Goal: Transaction & Acquisition: Obtain resource

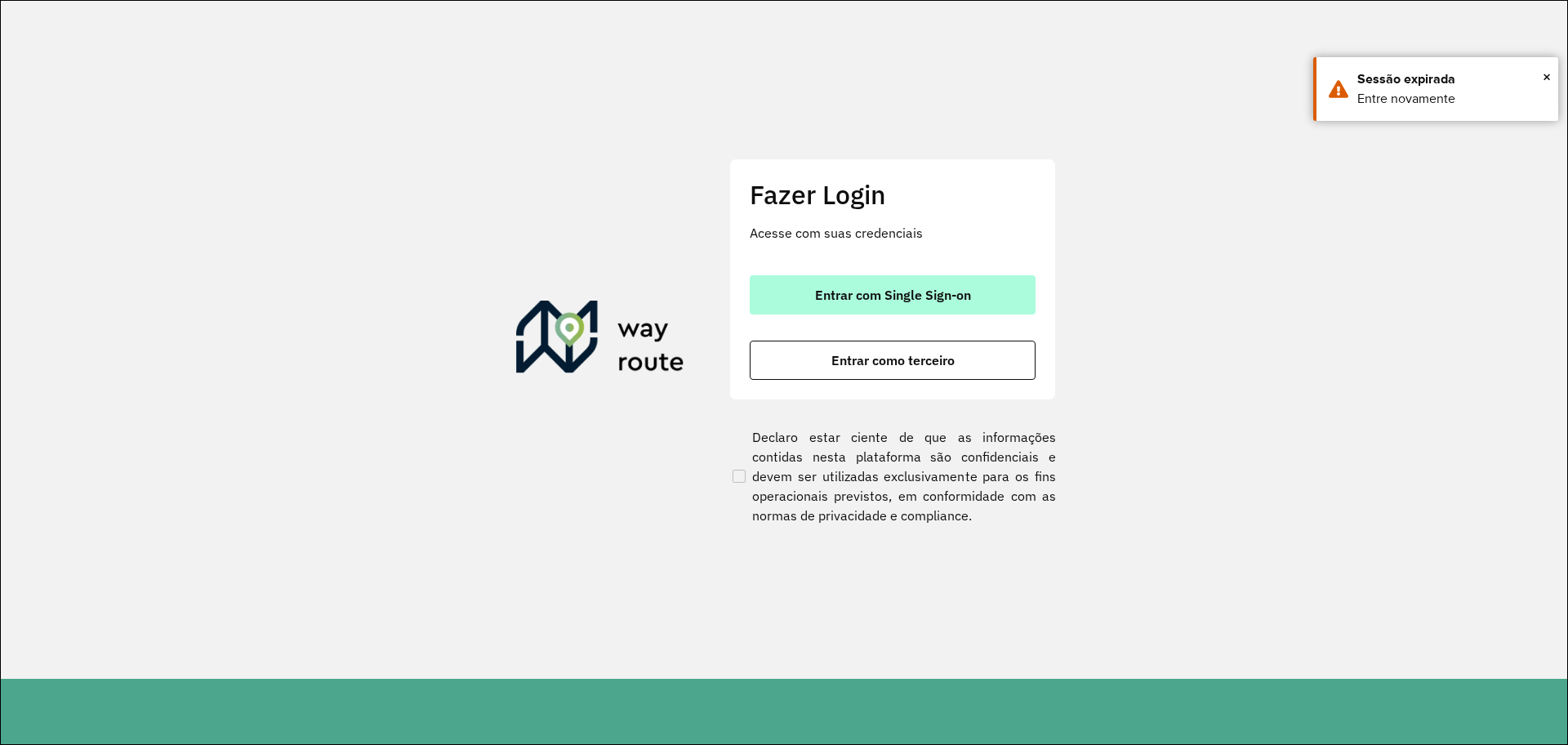
click at [856, 296] on span "Entrar com Single Sign-on" at bounding box center [892, 294] width 156 height 13
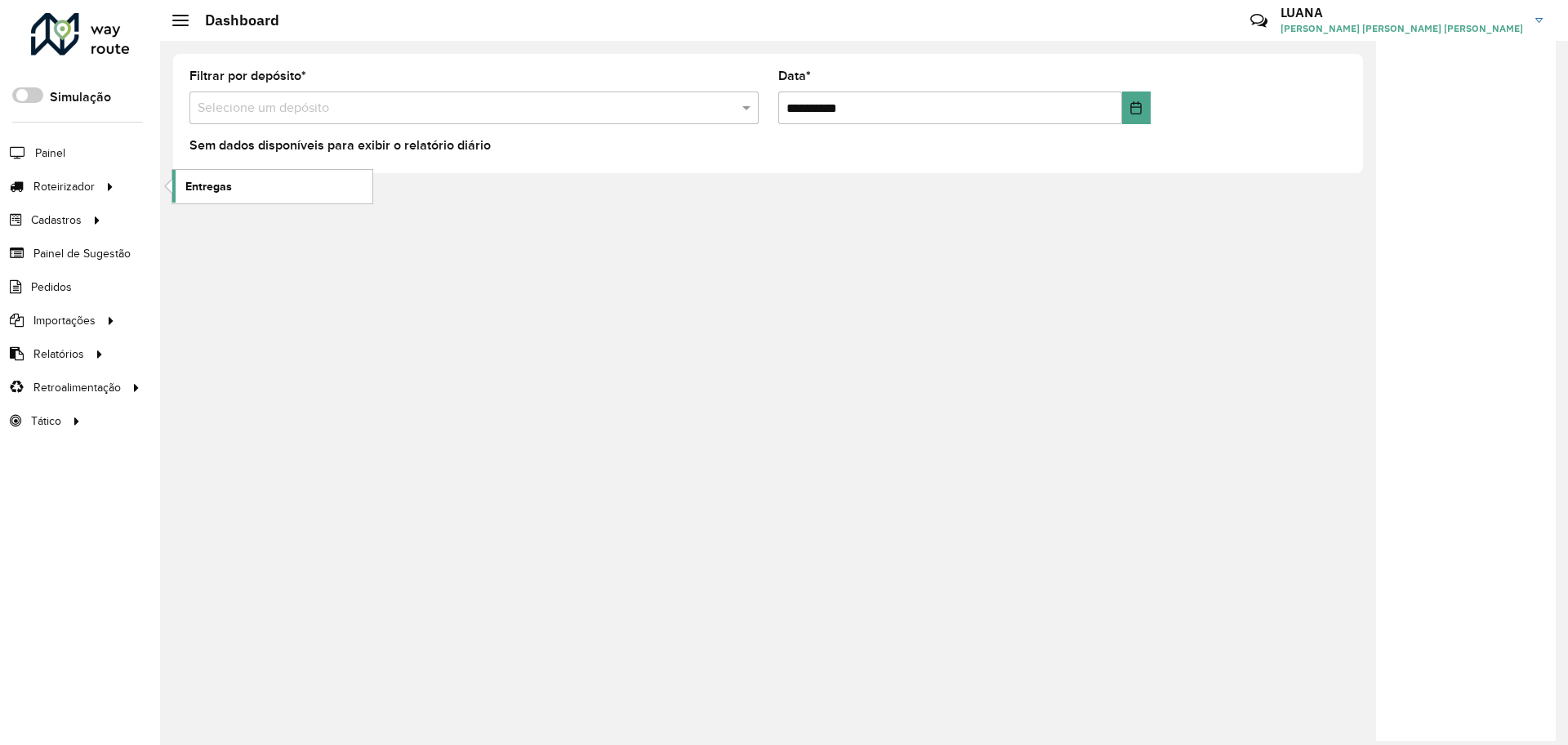
click at [303, 182] on link "Entregas" at bounding box center [272, 186] width 200 height 32
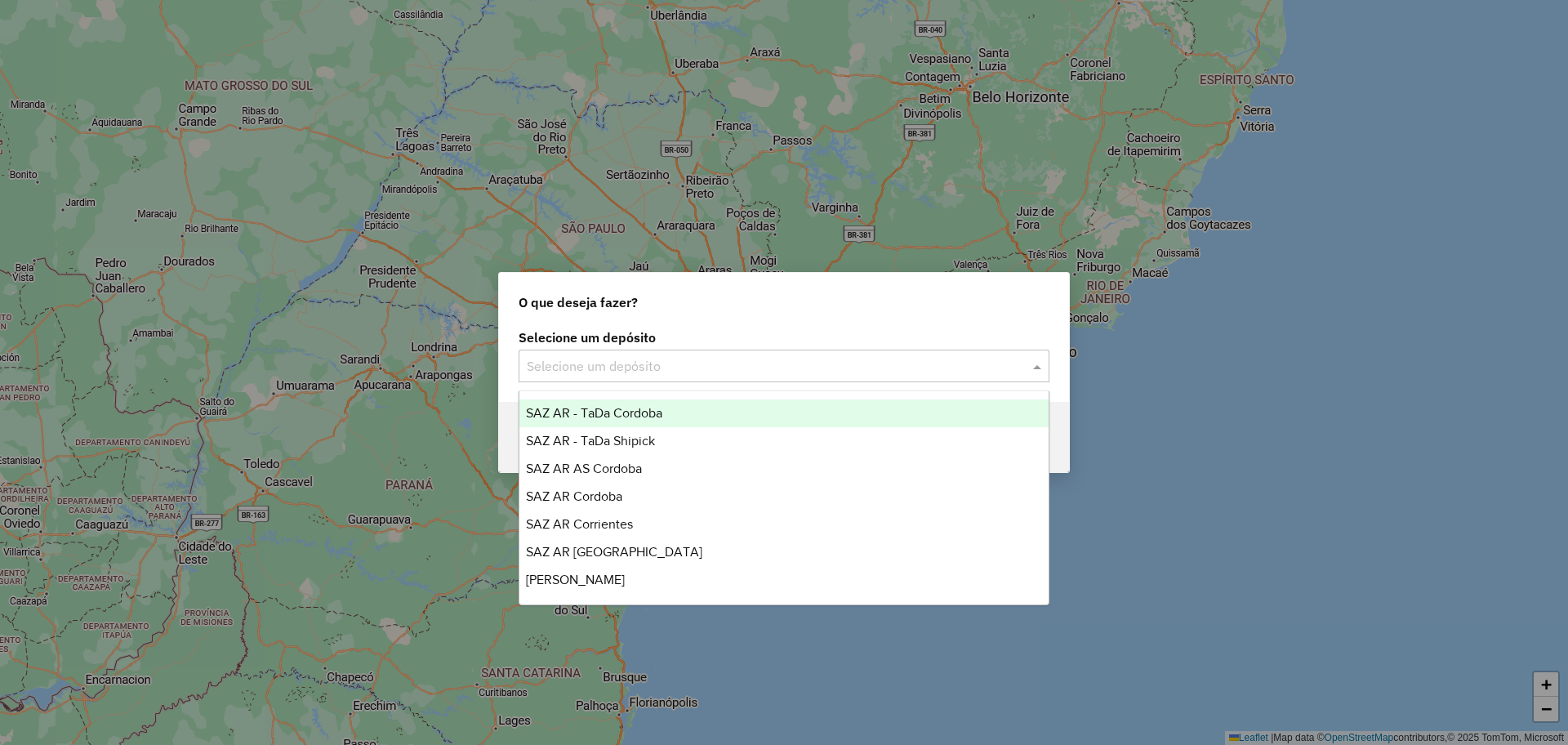
click at [657, 372] on input "text" at bounding box center [767, 367] width 481 height 20
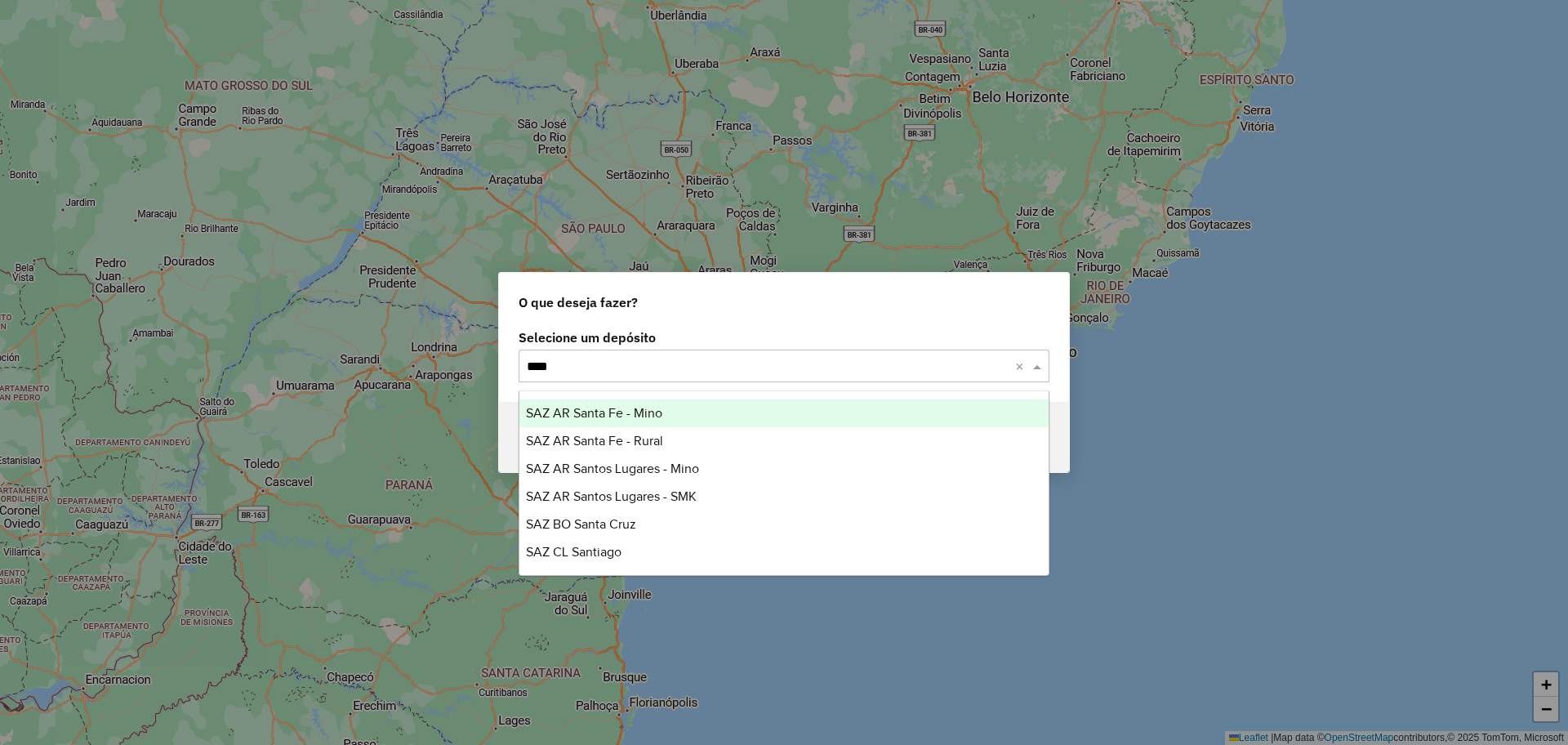
type input "*****"
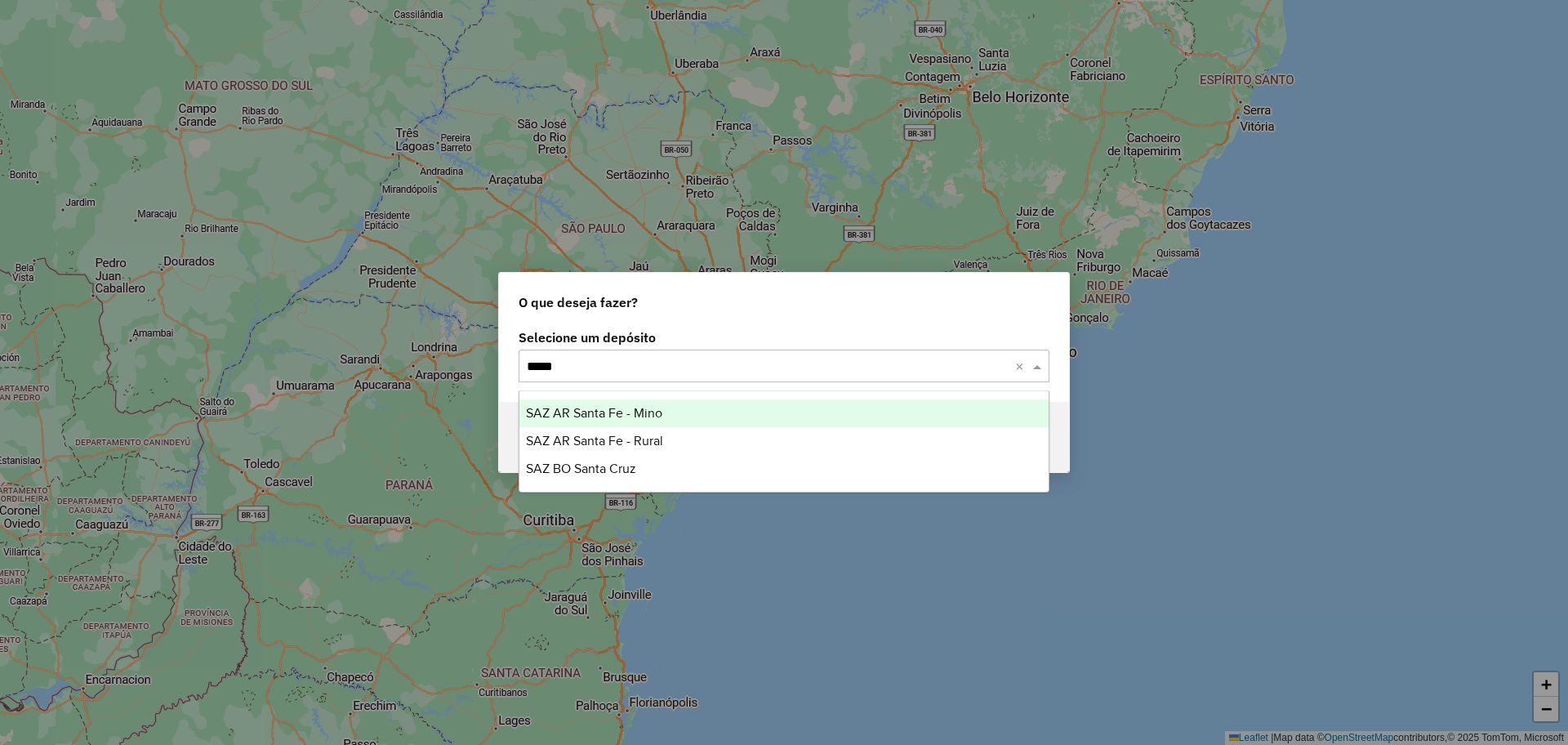
click at [655, 416] on span "SAZ AR Santa Fe - Mino" at bounding box center [594, 413] width 136 height 14
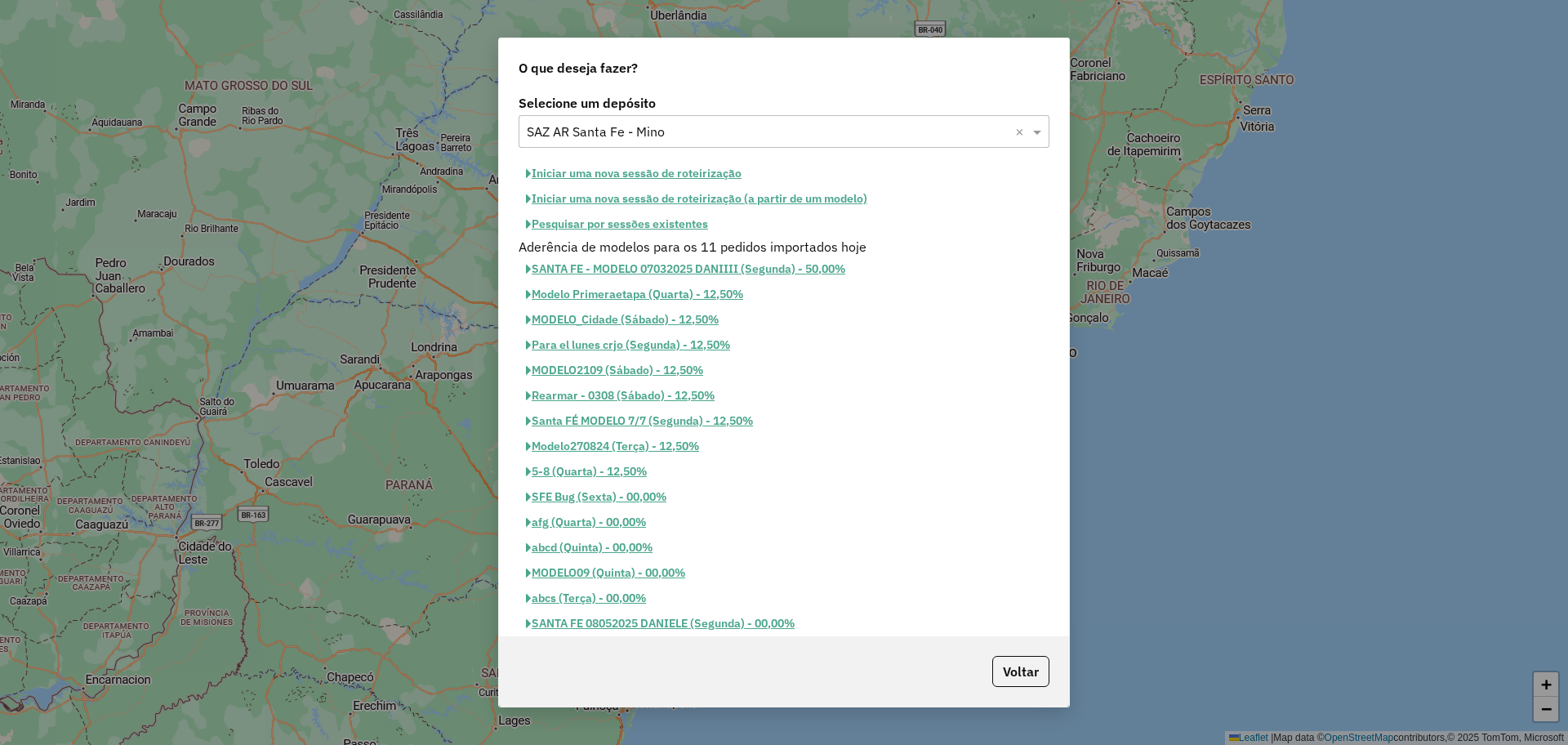
click at [683, 170] on button "Iniciar uma nova sessão de roteirização" at bounding box center [633, 174] width 230 height 26
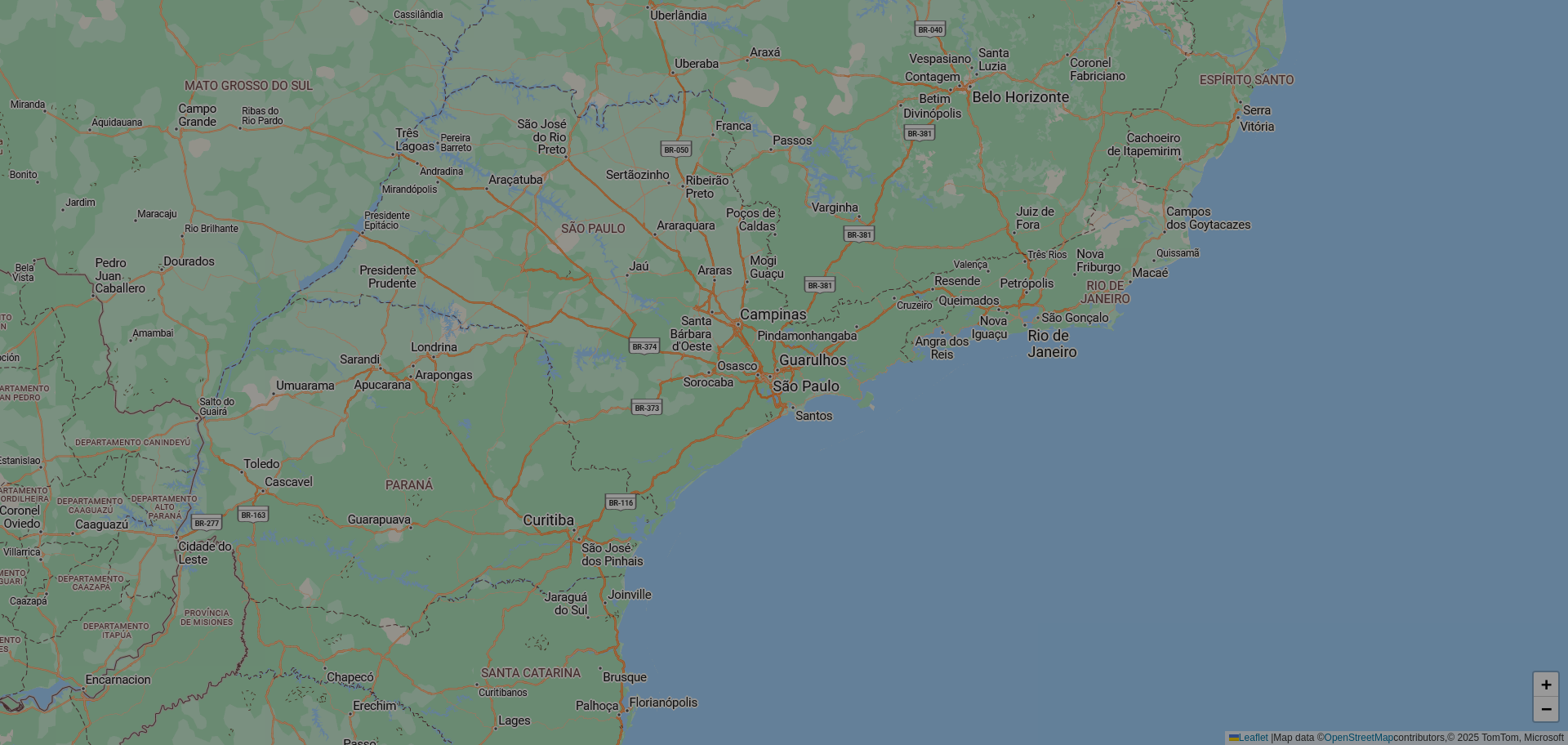
select select "*"
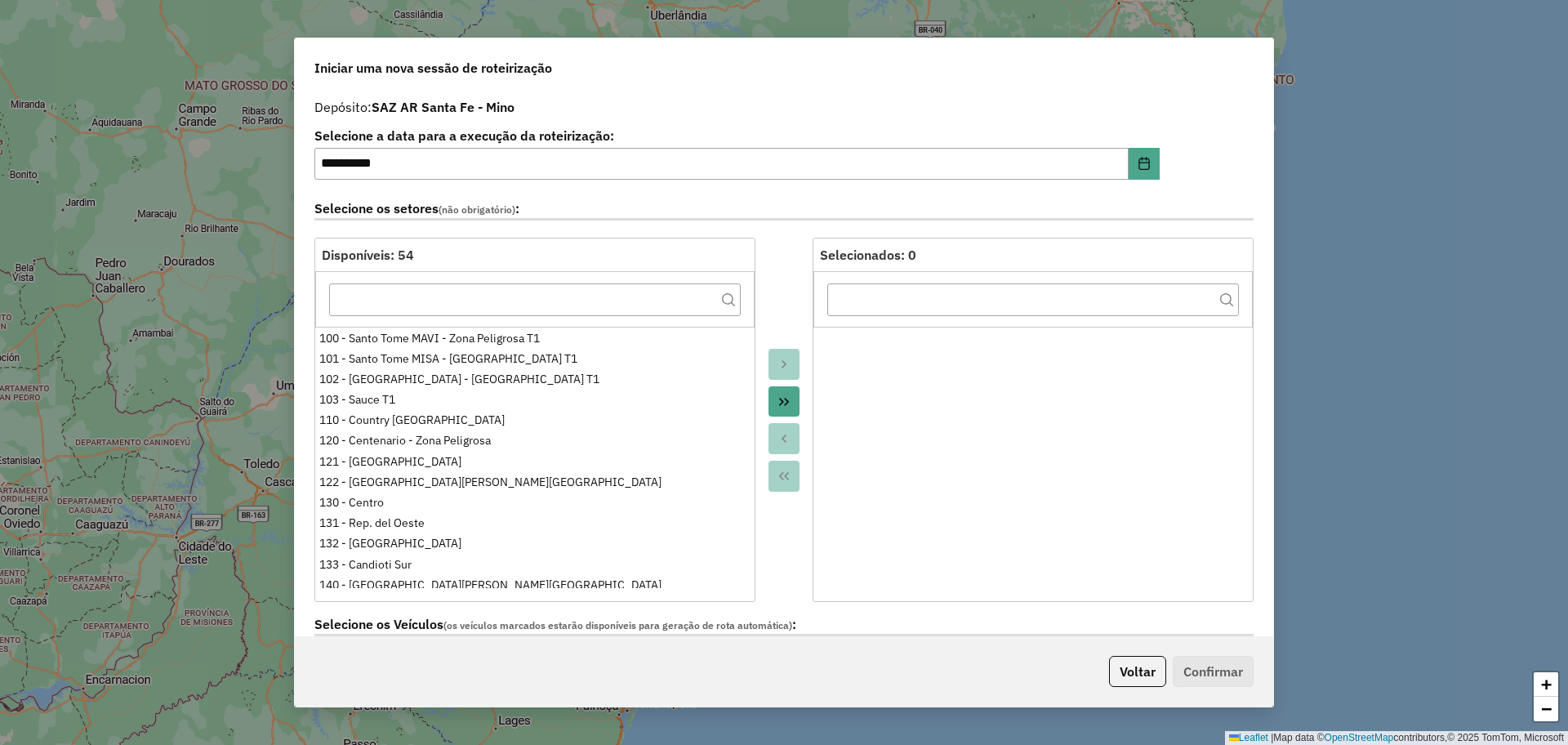
click at [1135, 682] on button "Voltar" at bounding box center [1137, 671] width 57 height 31
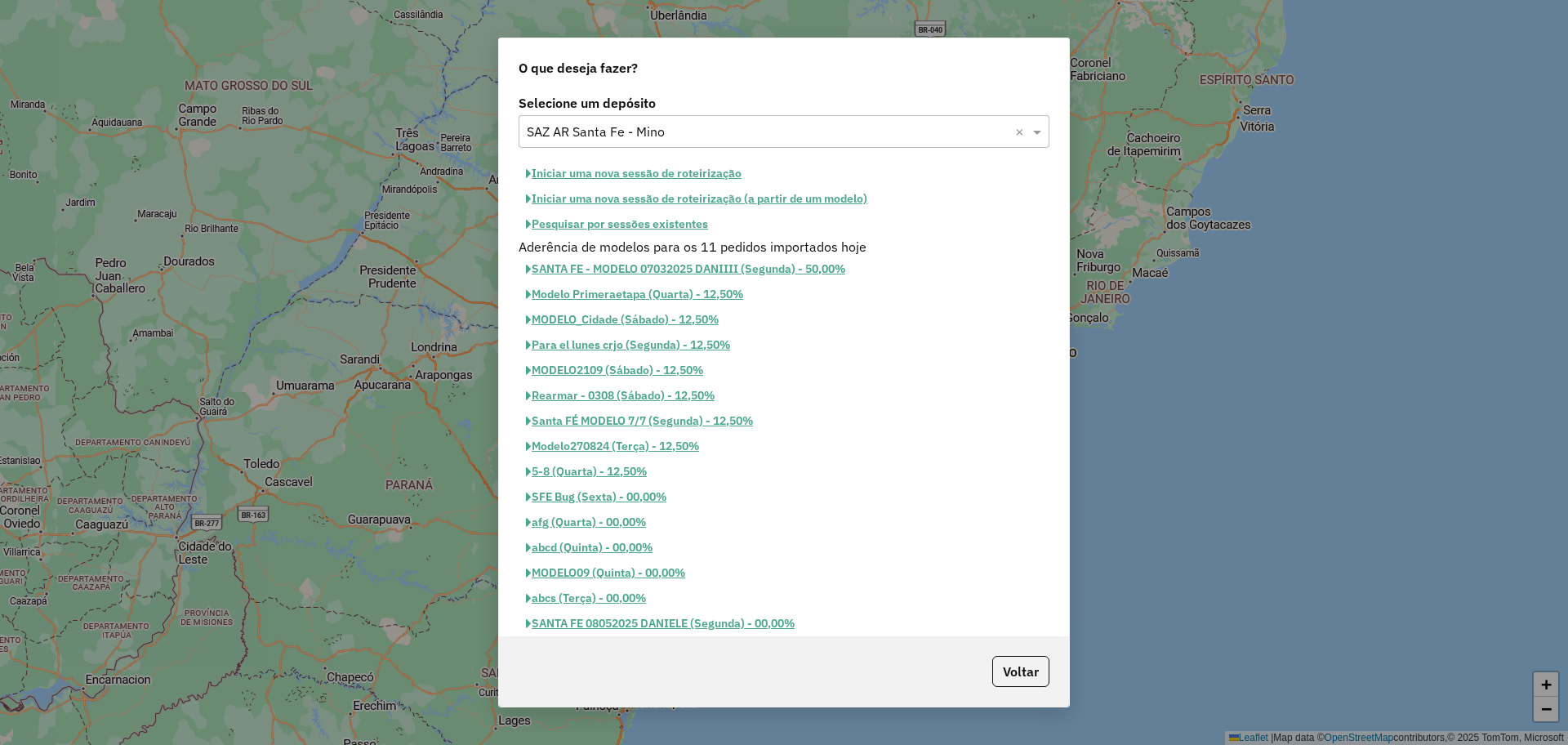
click at [672, 221] on button "Pesquisar por sessões existentes" at bounding box center [616, 224] width 197 height 26
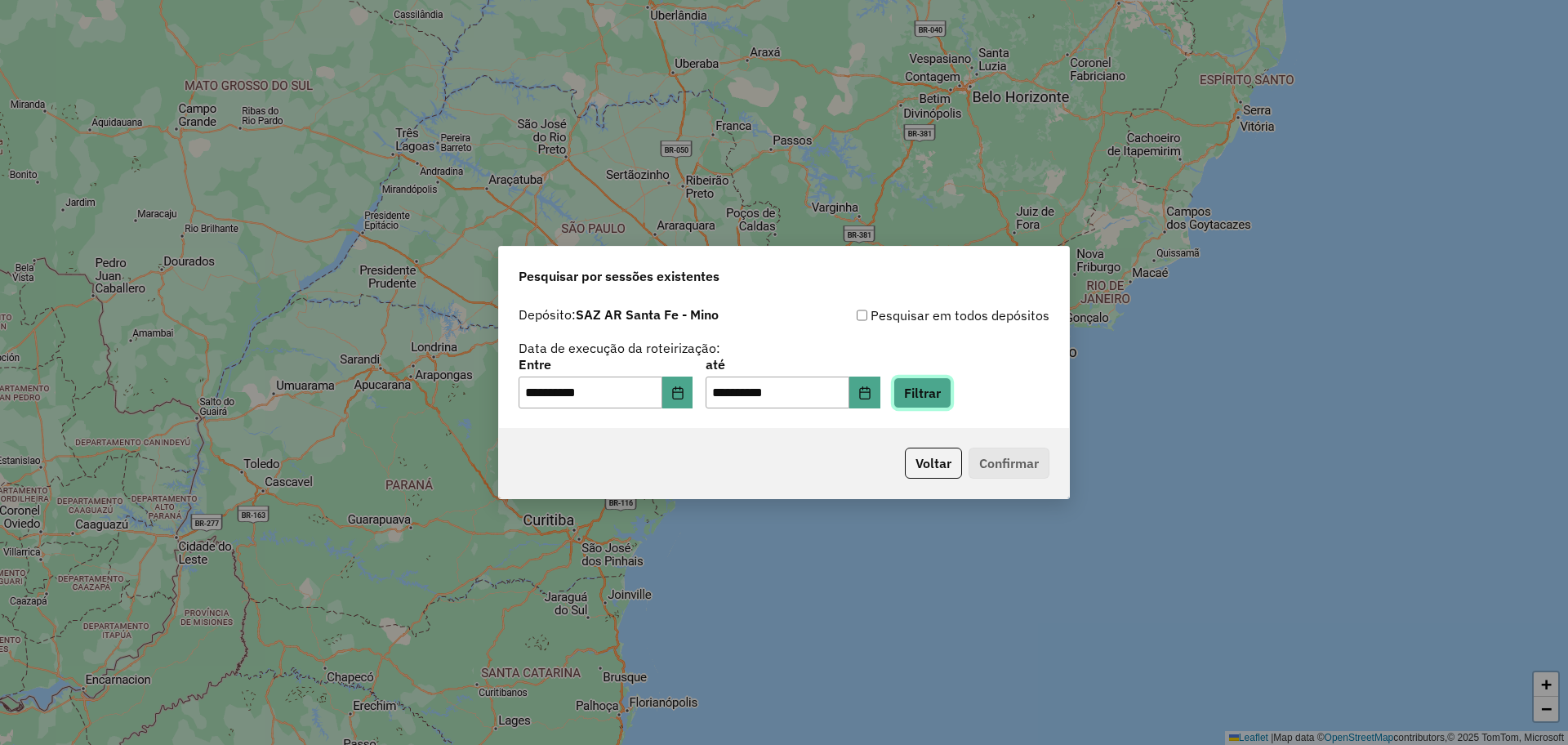
click at [951, 391] on button "Filtrar" at bounding box center [922, 393] width 58 height 31
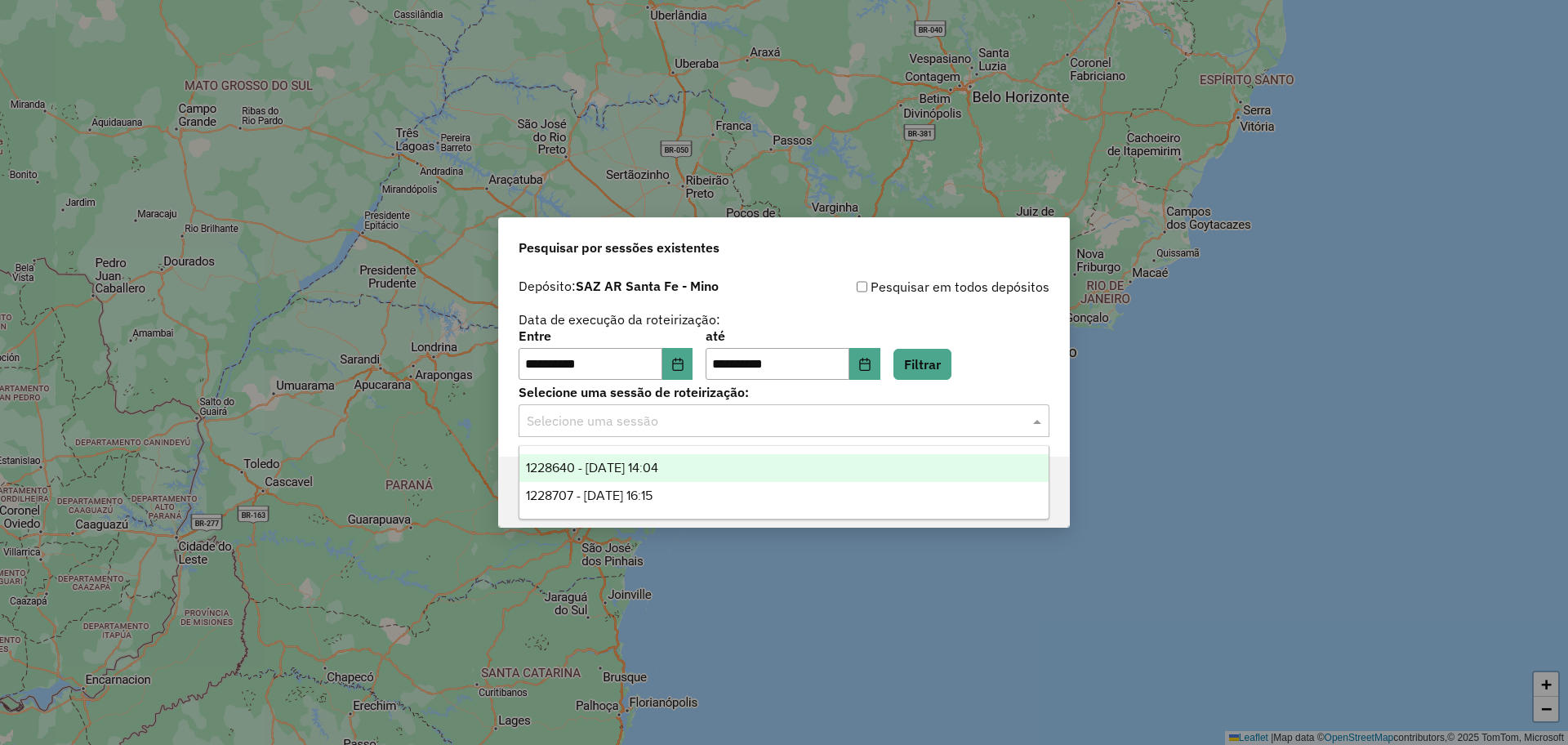
click at [845, 406] on div "Selecione uma sessão" at bounding box center [783, 420] width 531 height 32
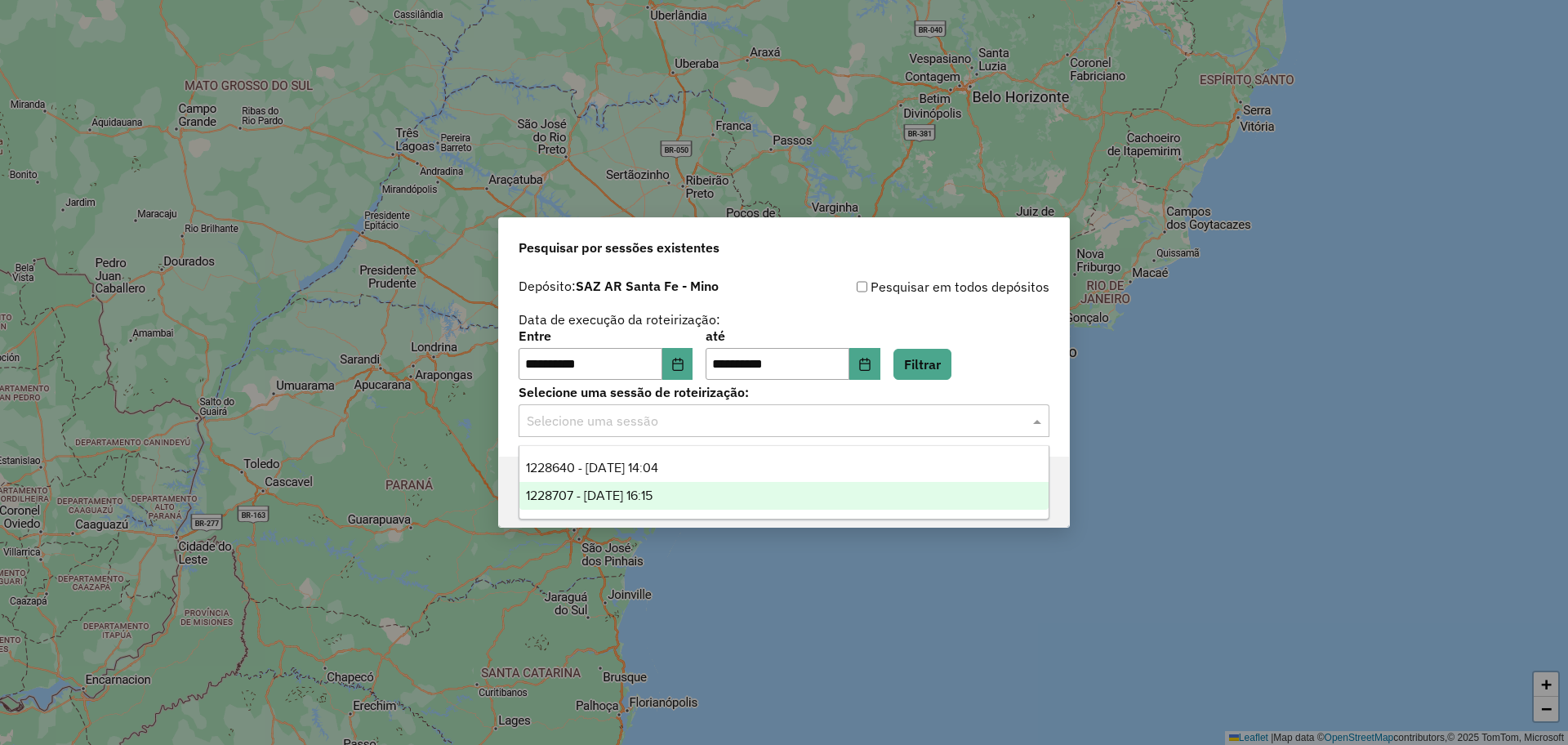
click at [753, 491] on div "1228707 - 13/08/2025 16:15" at bounding box center [783, 495] width 529 height 28
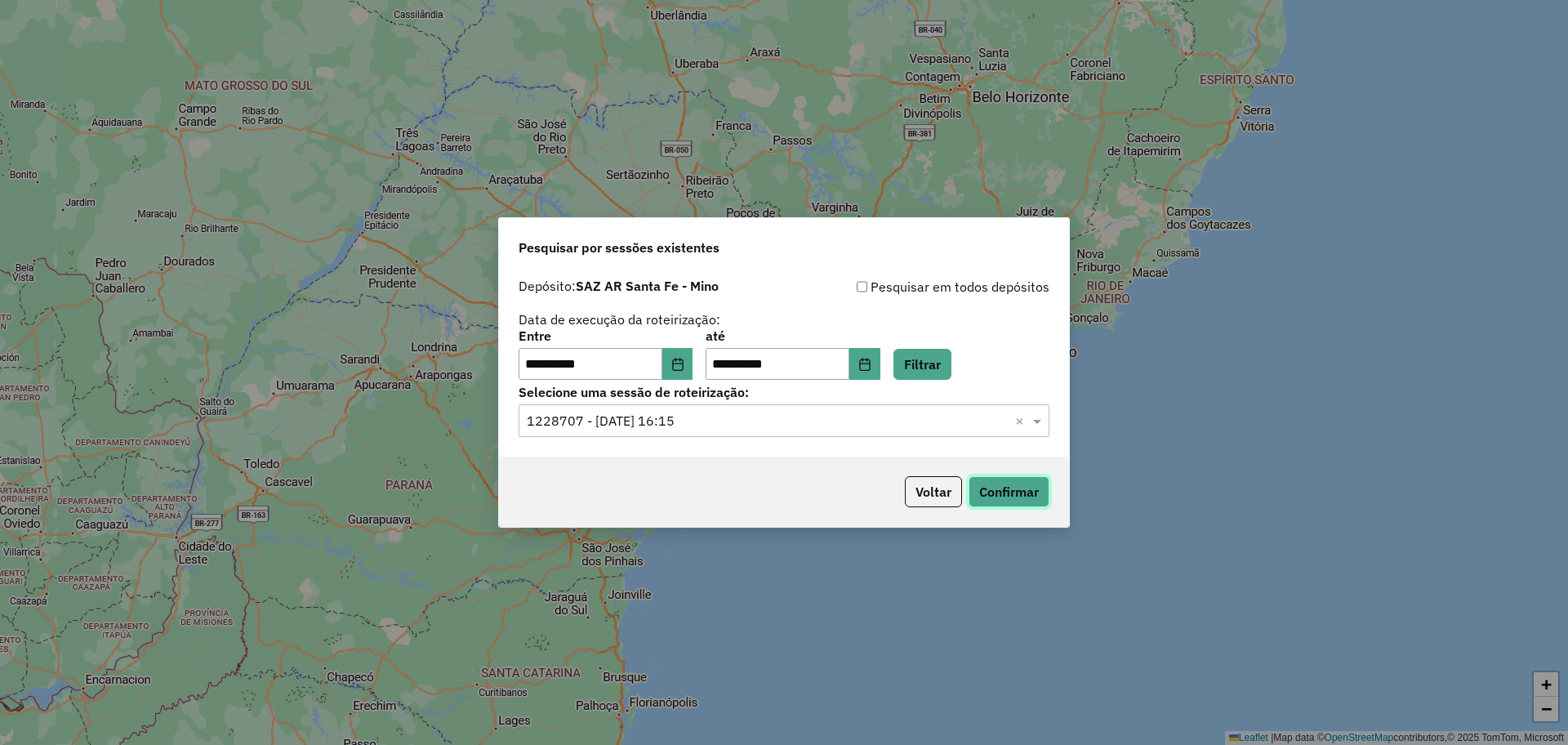
click at [1016, 499] on button "Confirmar" at bounding box center [1009, 492] width 81 height 31
click at [704, 426] on input "text" at bounding box center [767, 421] width 481 height 20
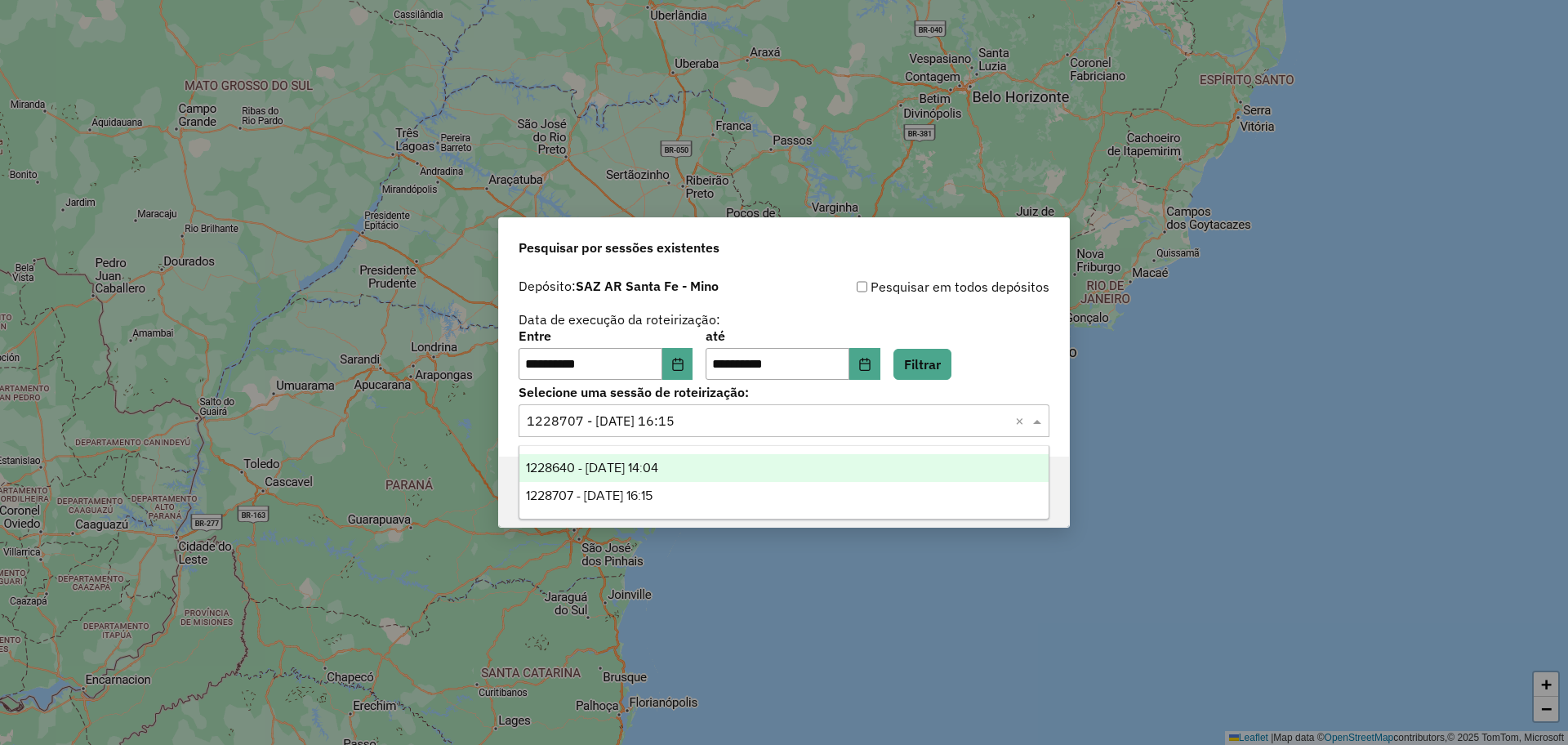
click at [712, 460] on div "1228640 - 13/08/2025 14:04" at bounding box center [783, 468] width 529 height 28
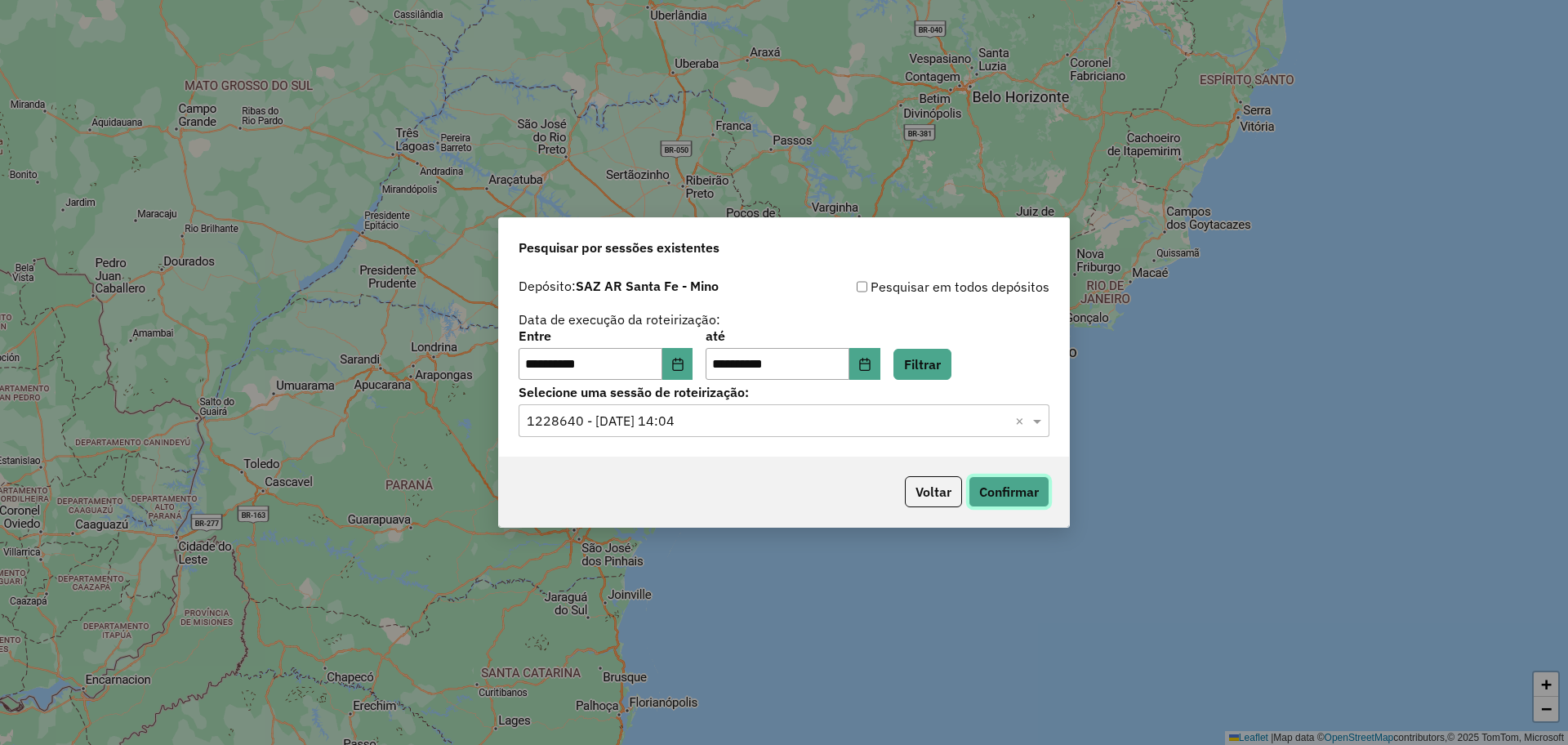
click at [992, 478] on button "Confirmar" at bounding box center [1009, 492] width 81 height 31
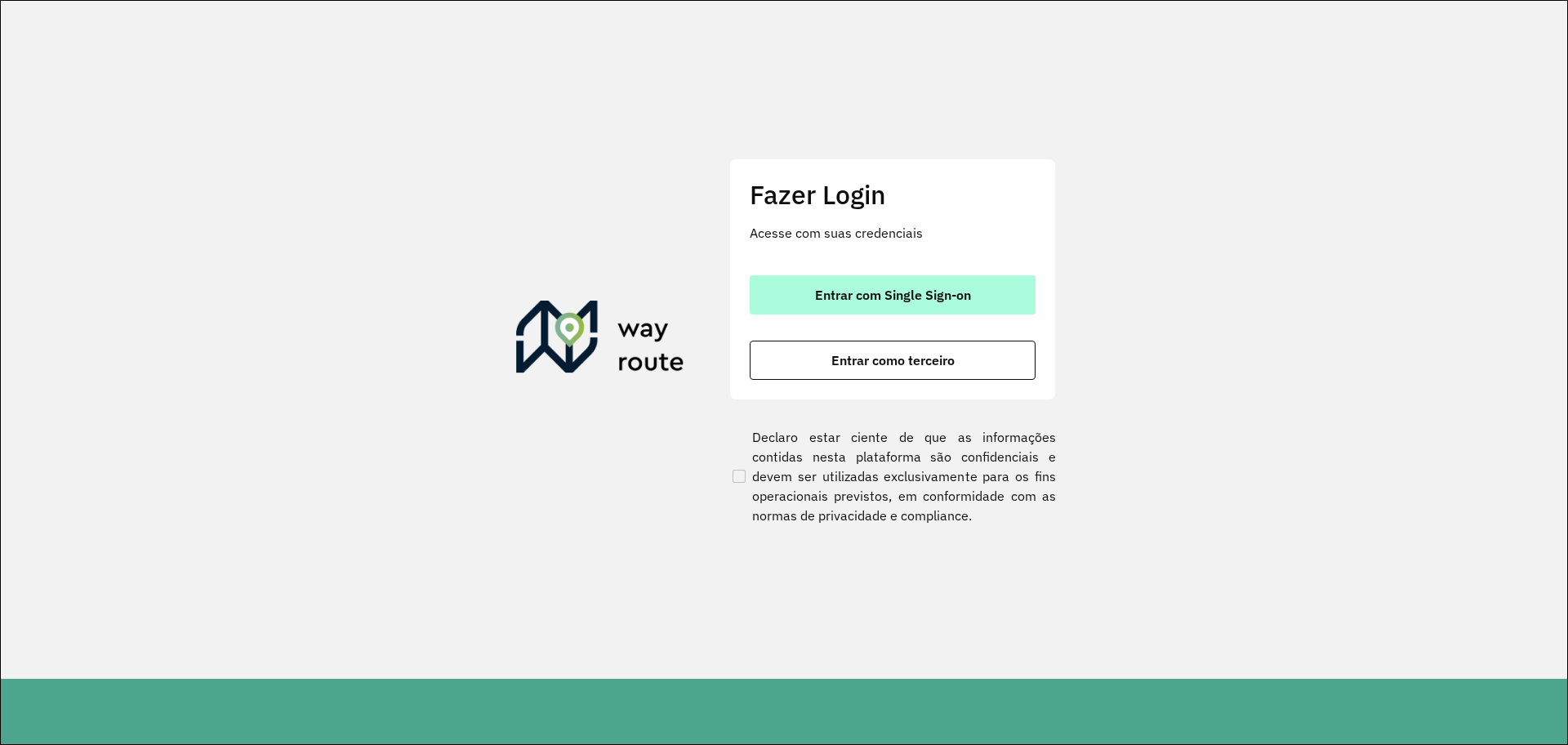
click at [998, 292] on button "Entrar com Single Sign-on" at bounding box center [892, 295] width 285 height 39
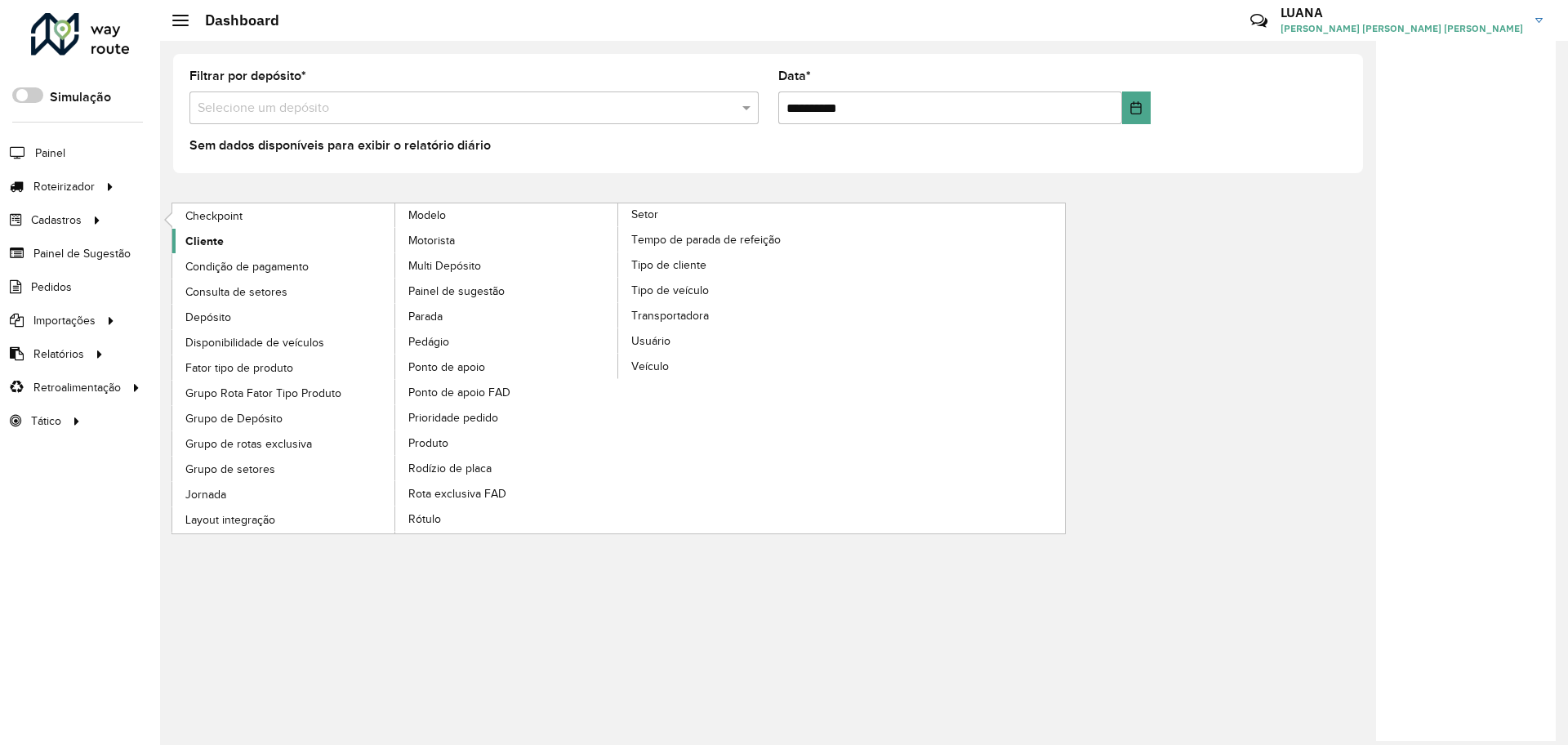
click at [209, 234] on span "Cliente" at bounding box center [205, 241] width 38 height 17
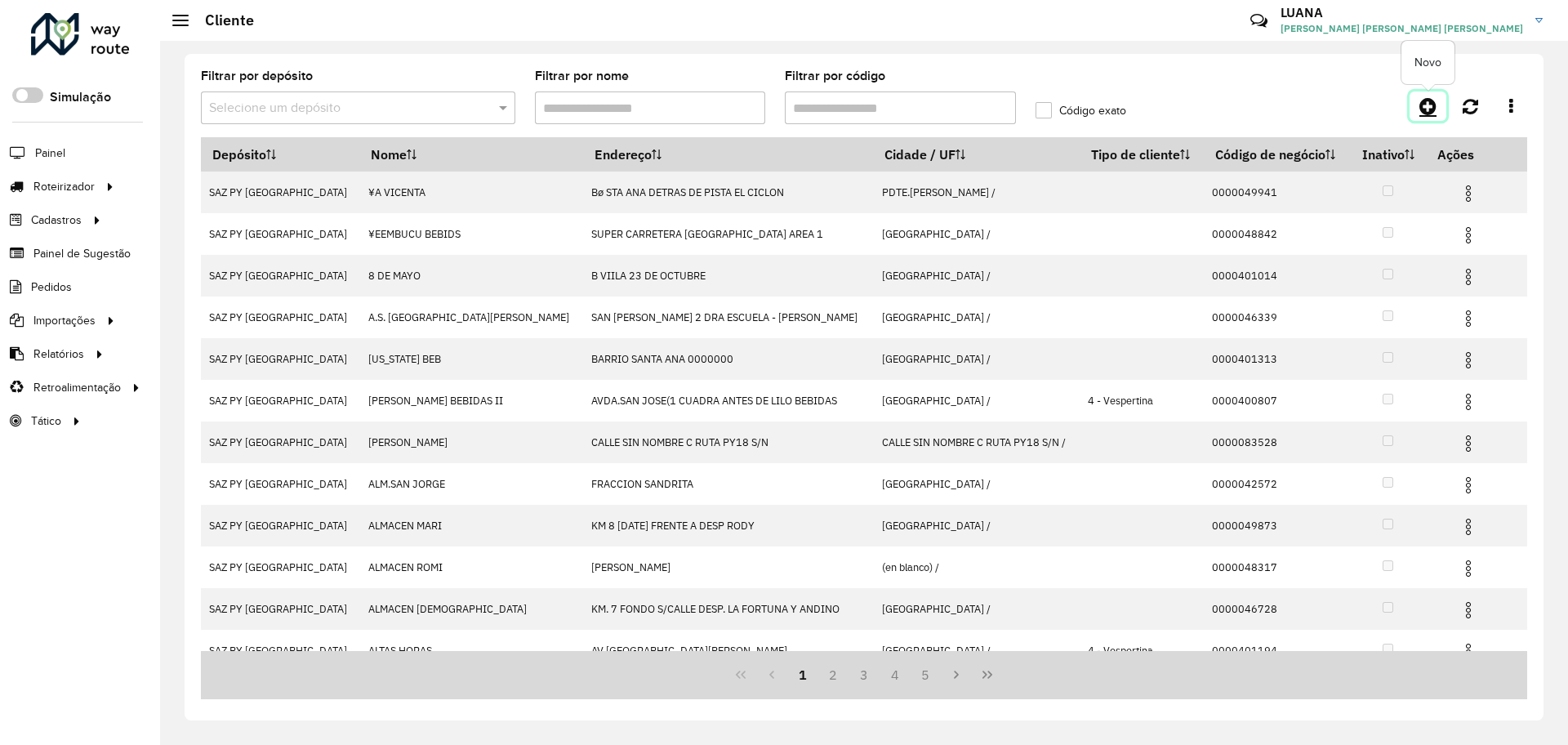
click at [1431, 113] on icon at bounding box center [1427, 106] width 17 height 20
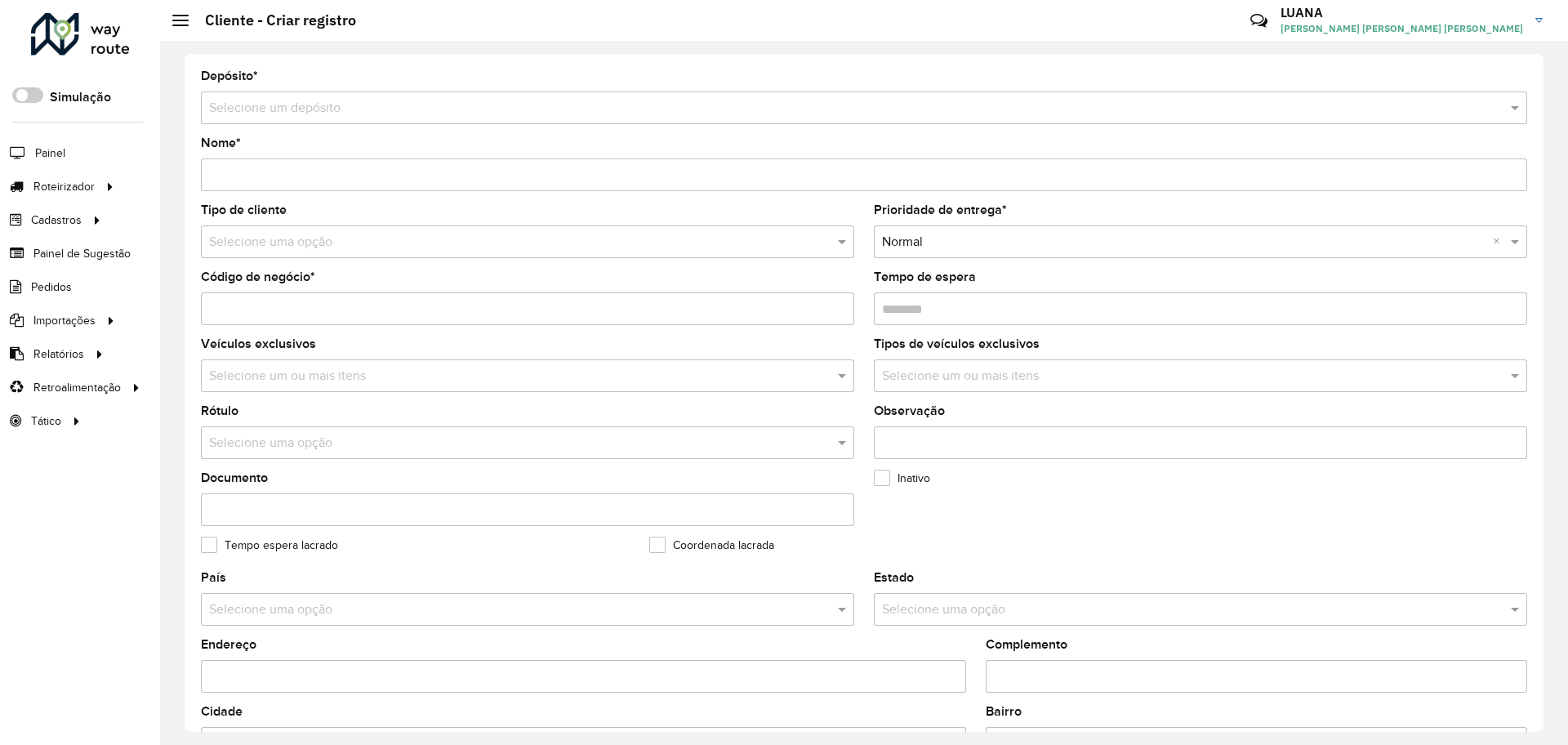
click at [362, 100] on hb-app "Aguarde... Pop-up bloqueado! Seu navegador bloqueou automáticamente a abertura …" at bounding box center [784, 372] width 1568 height 745
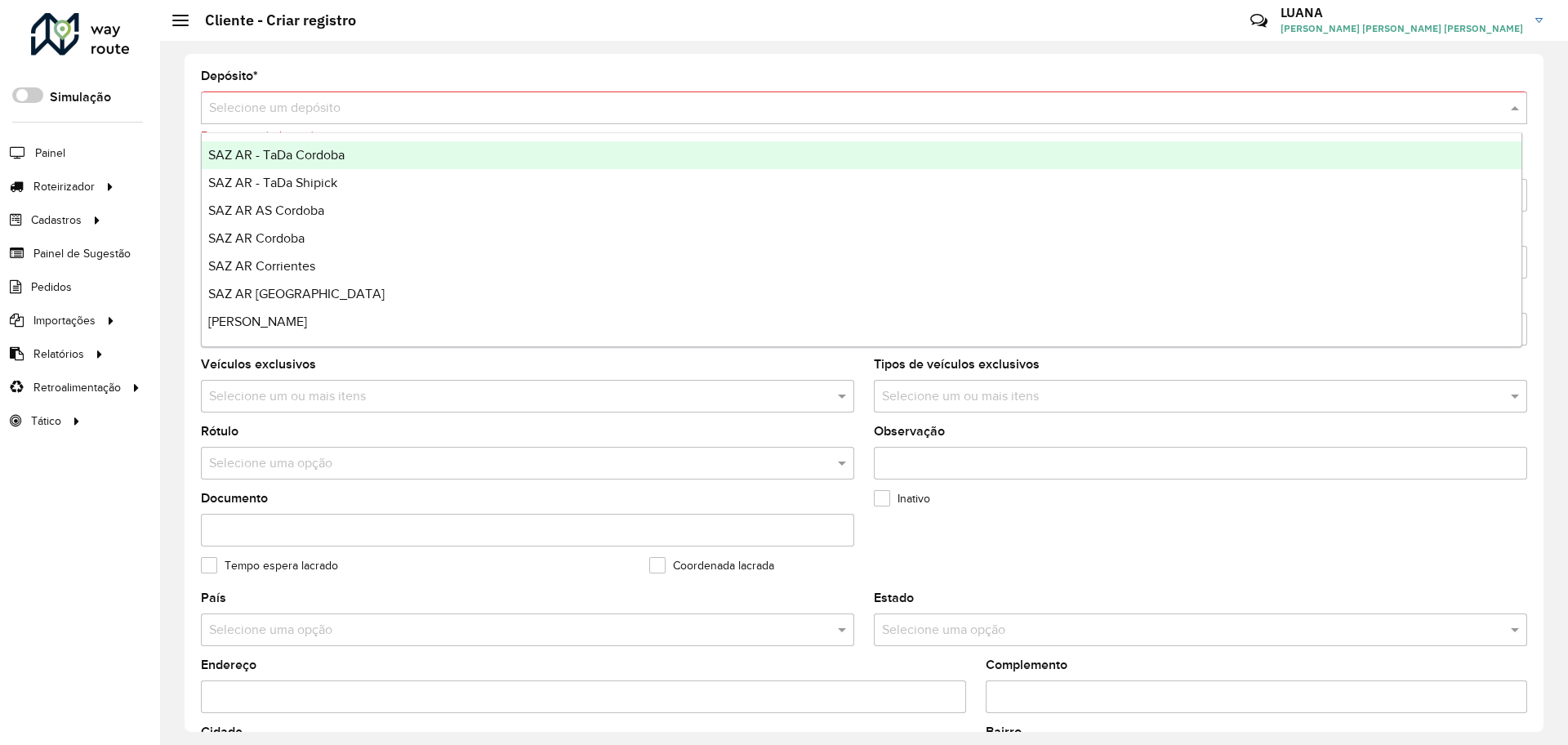
click at [362, 100] on input "text" at bounding box center [847, 108] width 1277 height 20
type input "*****"
click at [383, 166] on div "SAZ AR Santa Fe - Mino" at bounding box center [862, 155] width 1320 height 28
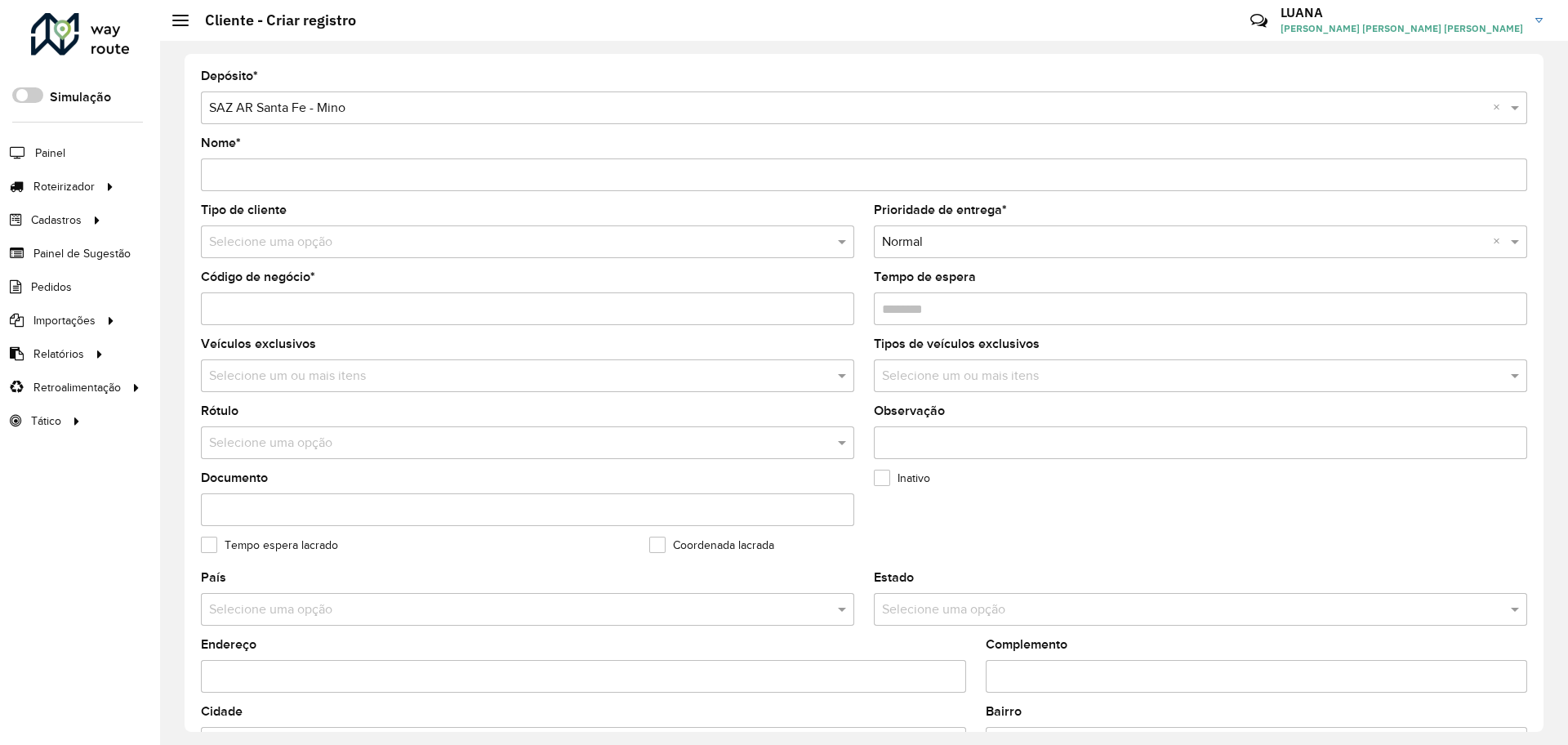
click at [378, 218] on div "Tipo de cliente Selecione uma opção" at bounding box center [527, 231] width 654 height 54
click at [362, 168] on input "Nome *" at bounding box center [864, 175] width 1326 height 32
click at [200, 322] on span "Clientes" at bounding box center [208, 321] width 44 height 17
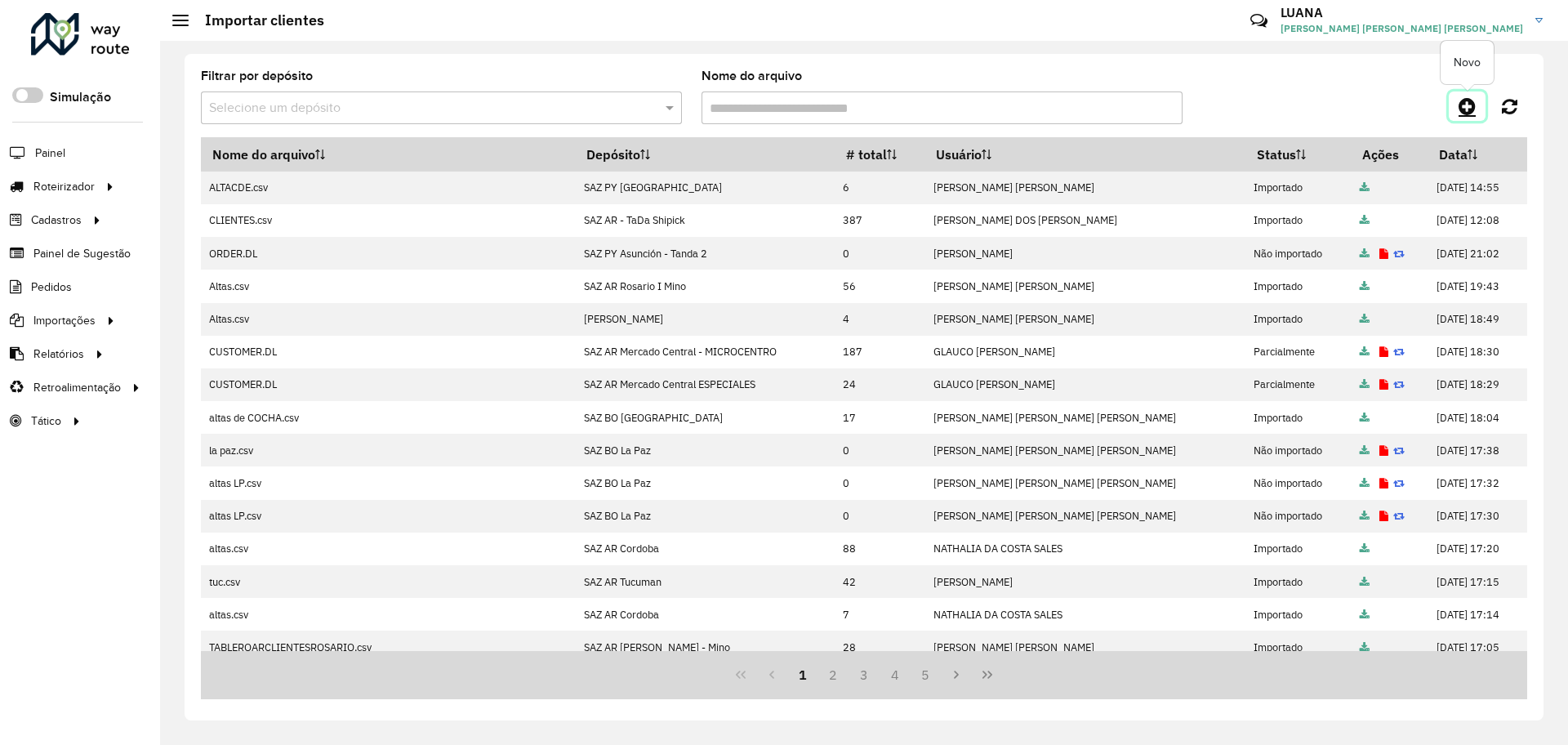
click at [1466, 107] on icon at bounding box center [1467, 106] width 17 height 20
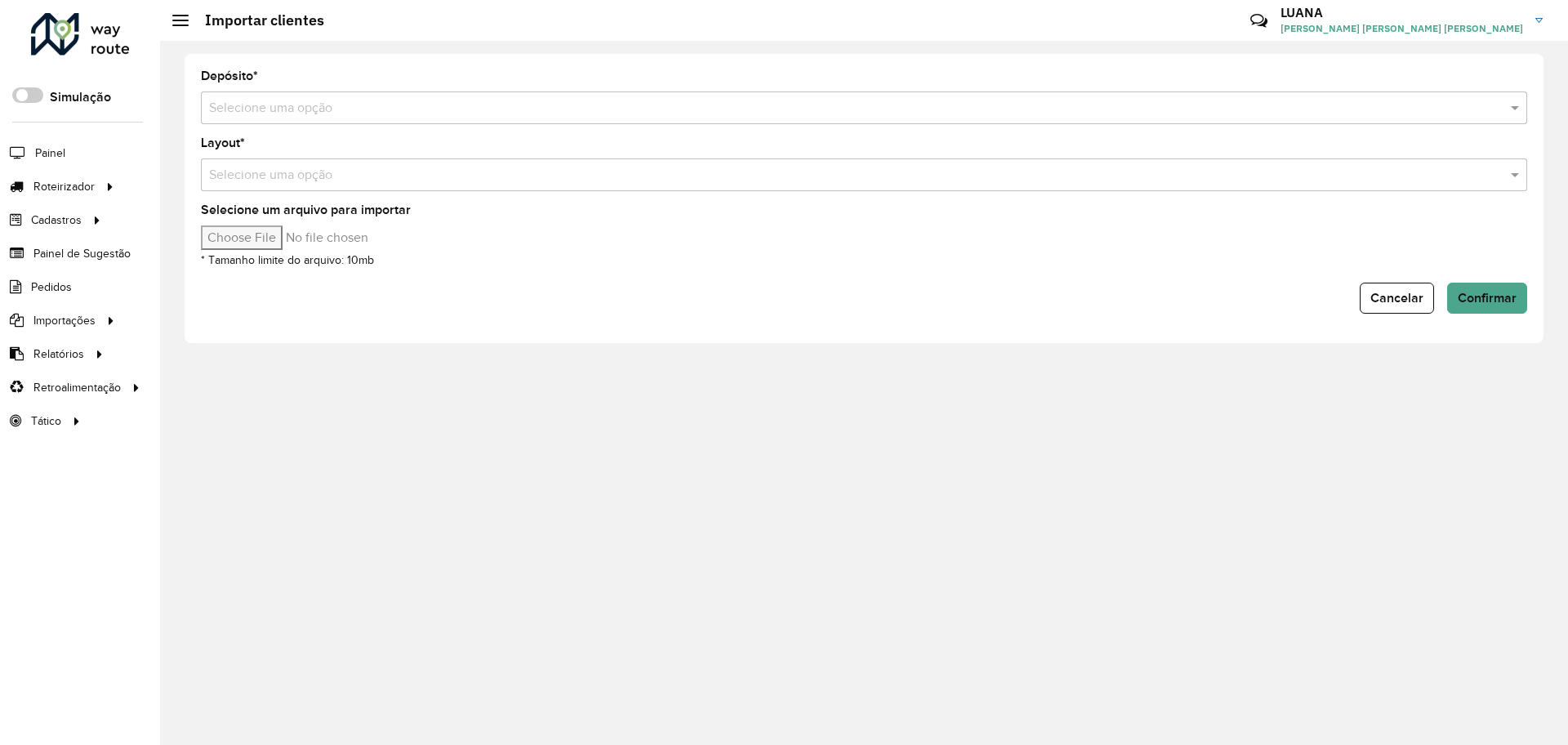
click at [894, 110] on input "text" at bounding box center [847, 108] width 1277 height 20
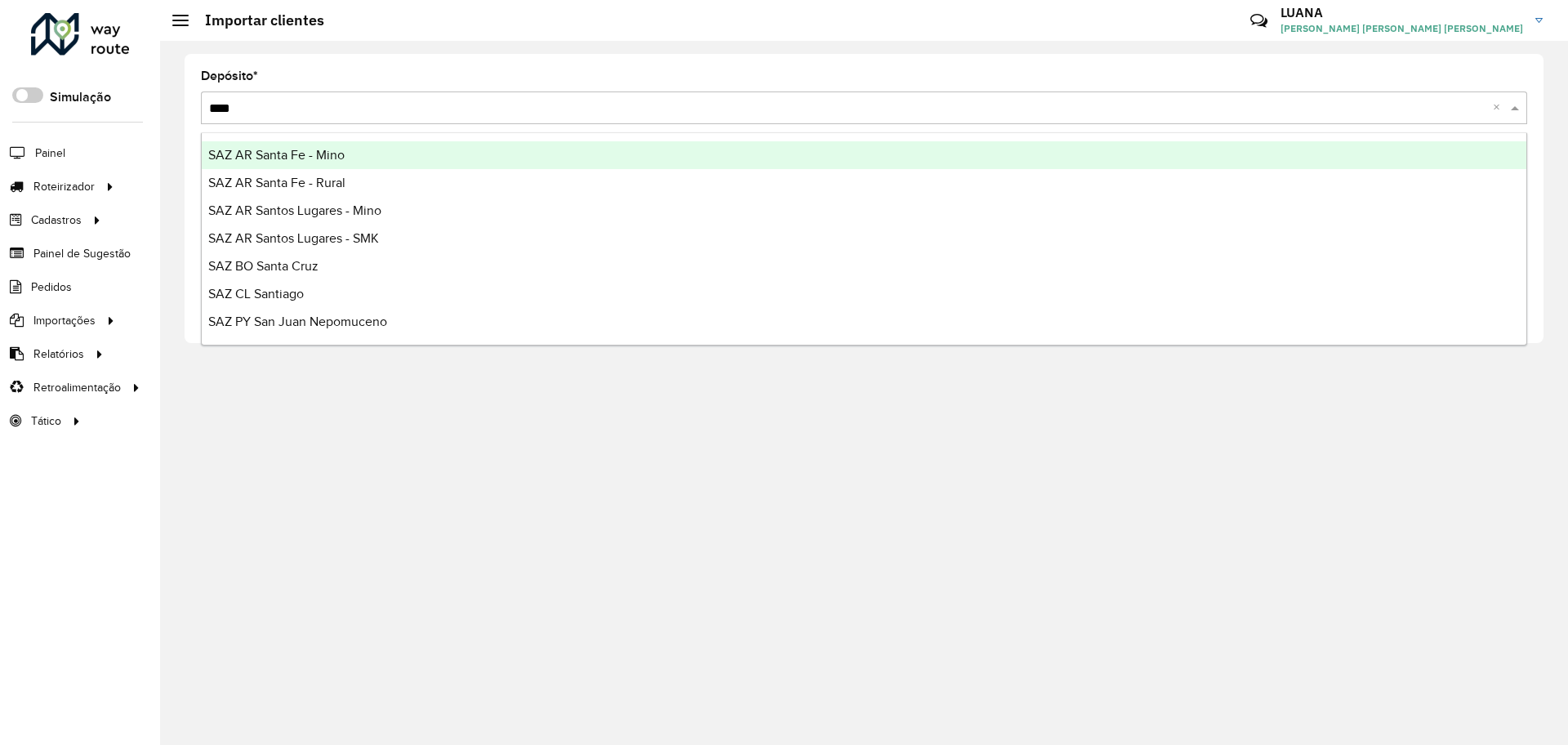
type input "*****"
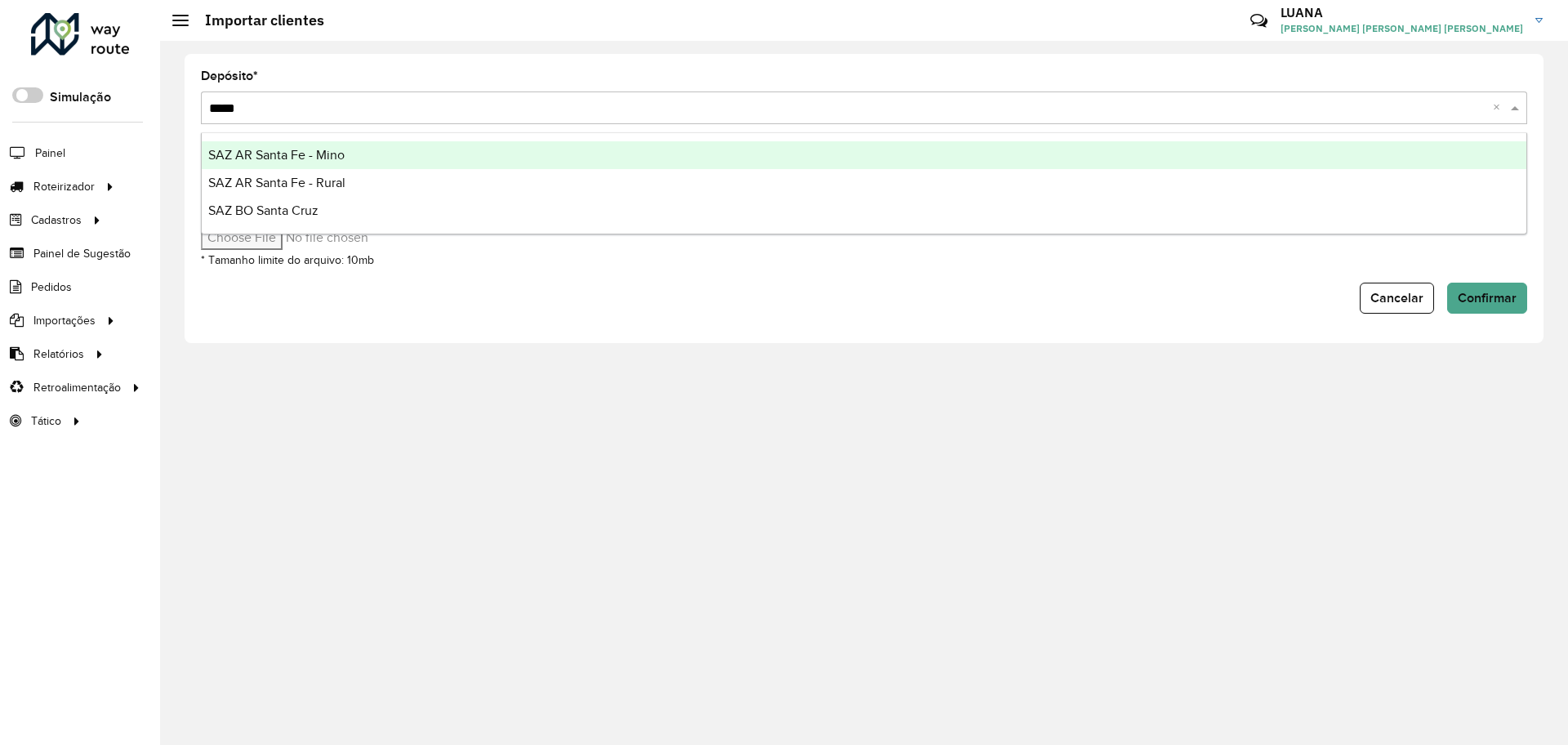
click at [948, 146] on div "SAZ AR Santa Fe - Mino" at bounding box center [864, 155] width 1324 height 28
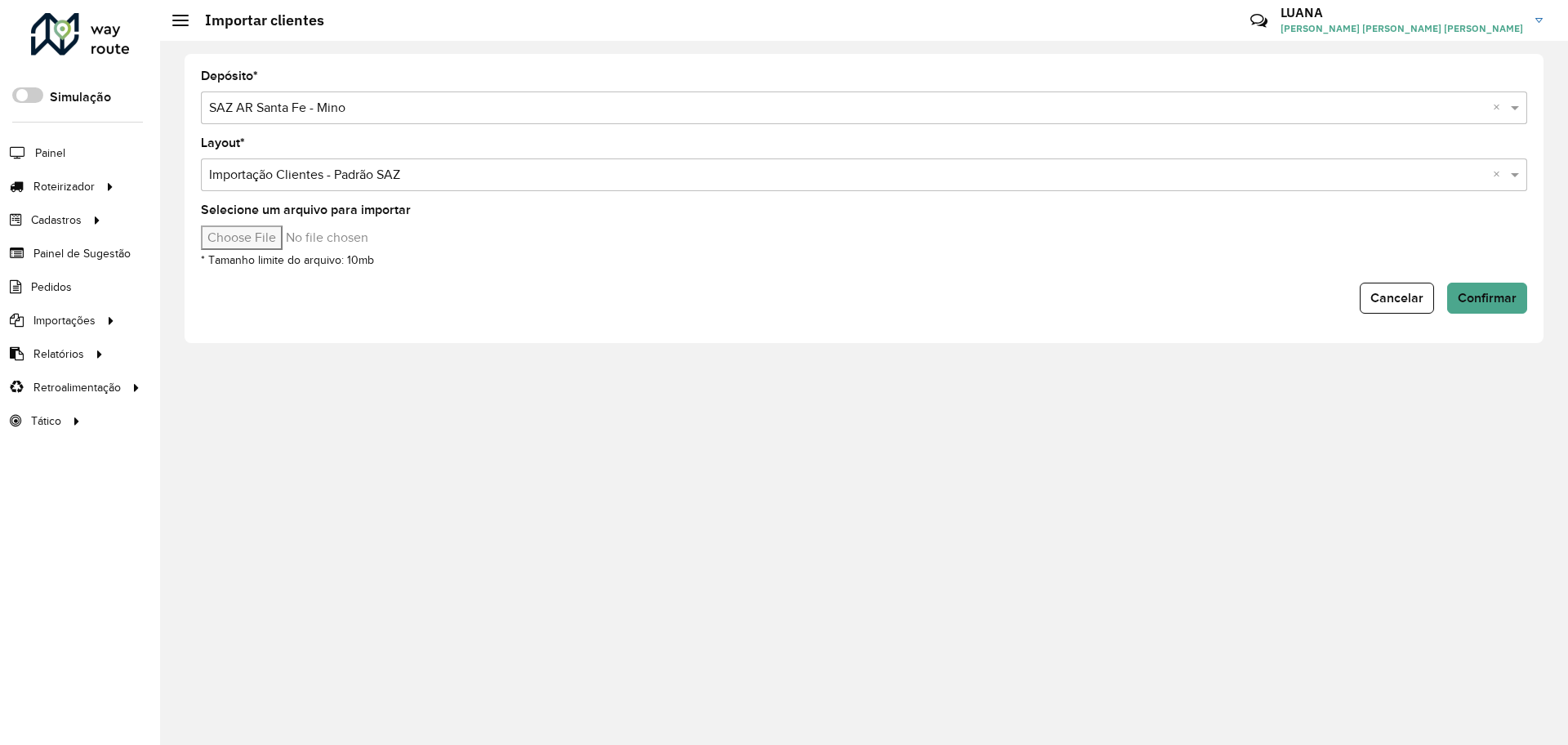
click at [285, 243] on input "Selecione um arquivo para importar" at bounding box center [340, 237] width 278 height 25
type input "**********"
click at [1499, 296] on span "Confirmar" at bounding box center [1487, 297] width 59 height 14
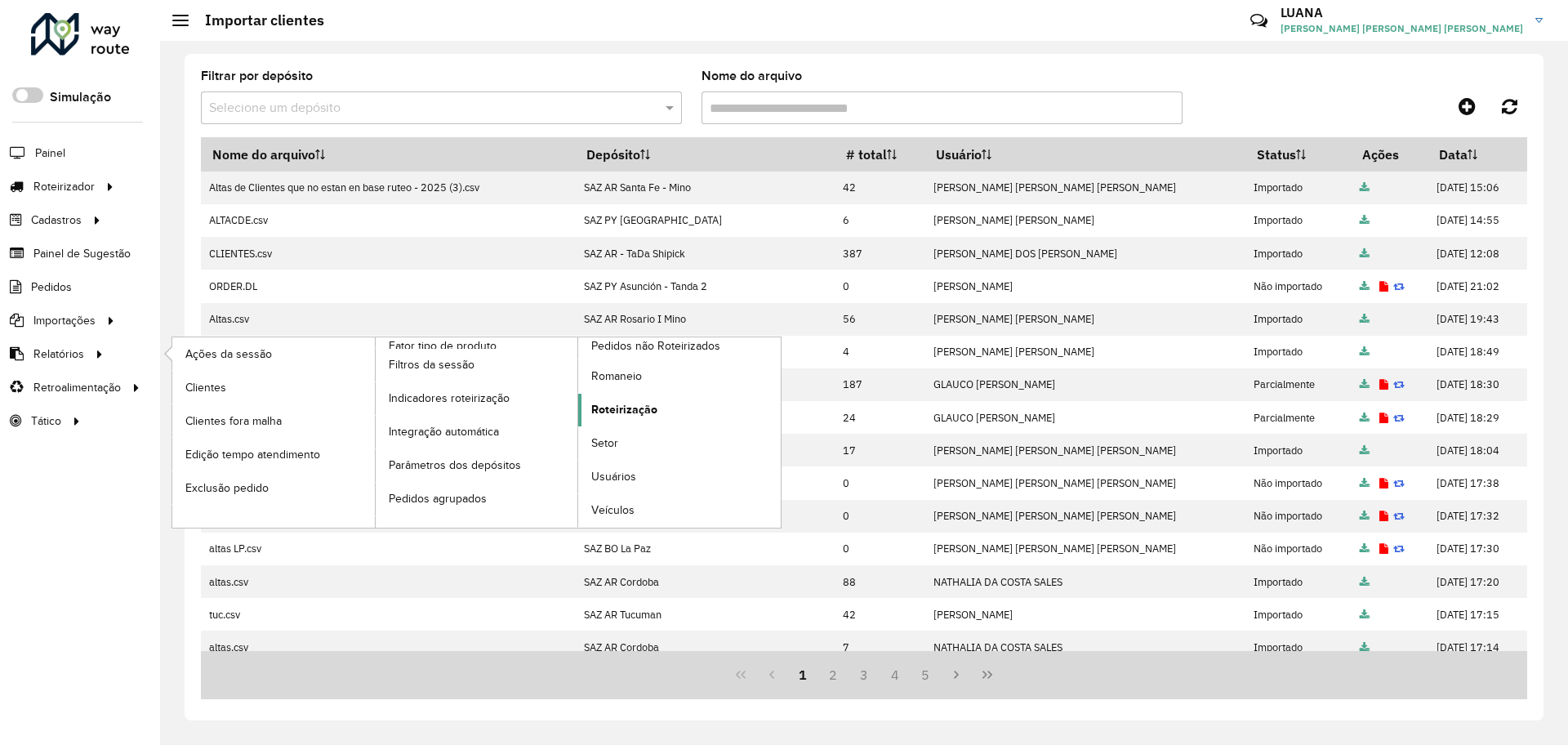
click at [634, 405] on span "Roteirização" at bounding box center [625, 410] width 66 height 17
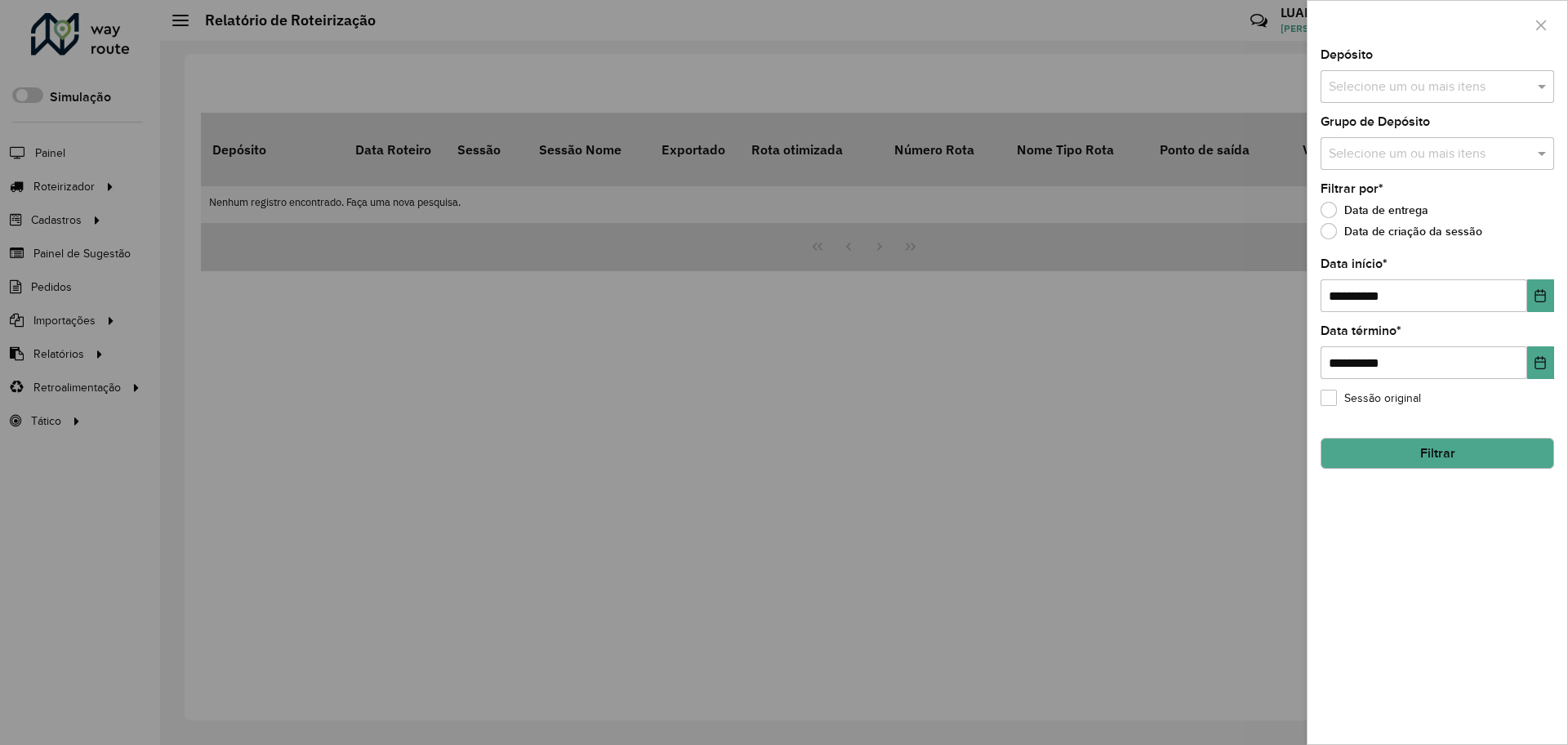
click at [1455, 74] on div "Selecione um ou mais itens" at bounding box center [1438, 86] width 233 height 32
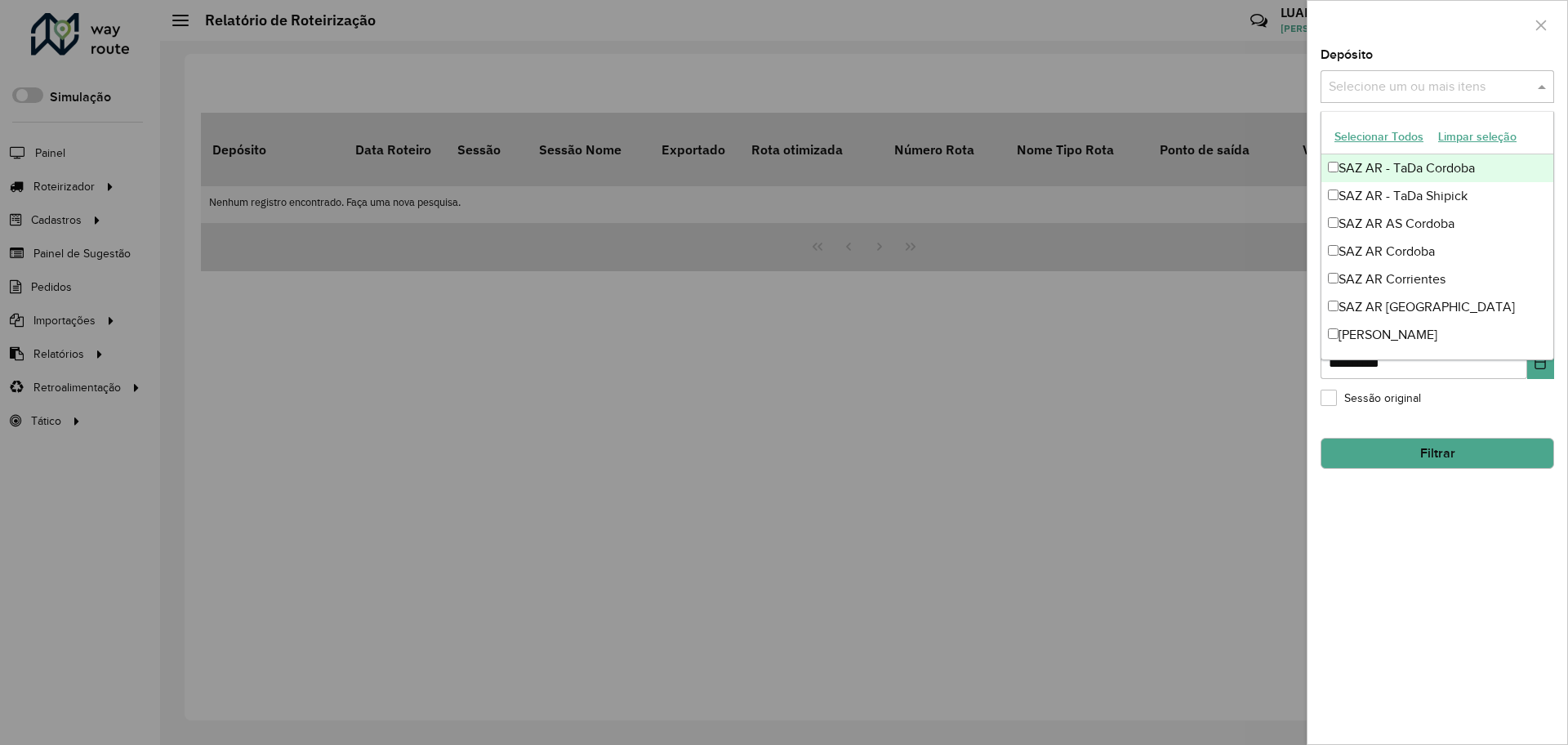
click at [1390, 91] on input "text" at bounding box center [1428, 87] width 209 height 20
click at [1454, 34] on div at bounding box center [1437, 25] width 260 height 49
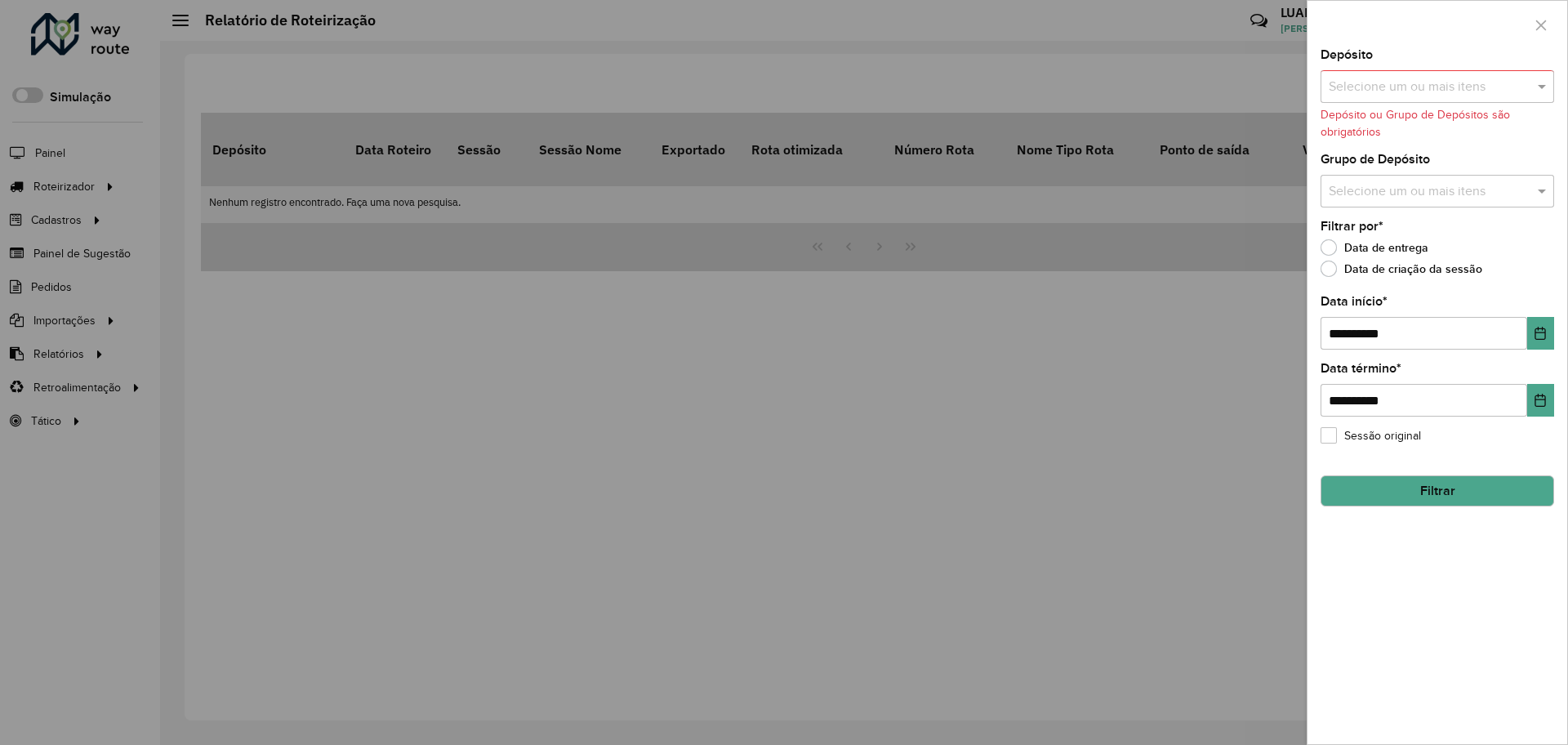
click at [1473, 176] on div "Selecione um ou mais itens" at bounding box center [1438, 191] width 233 height 32
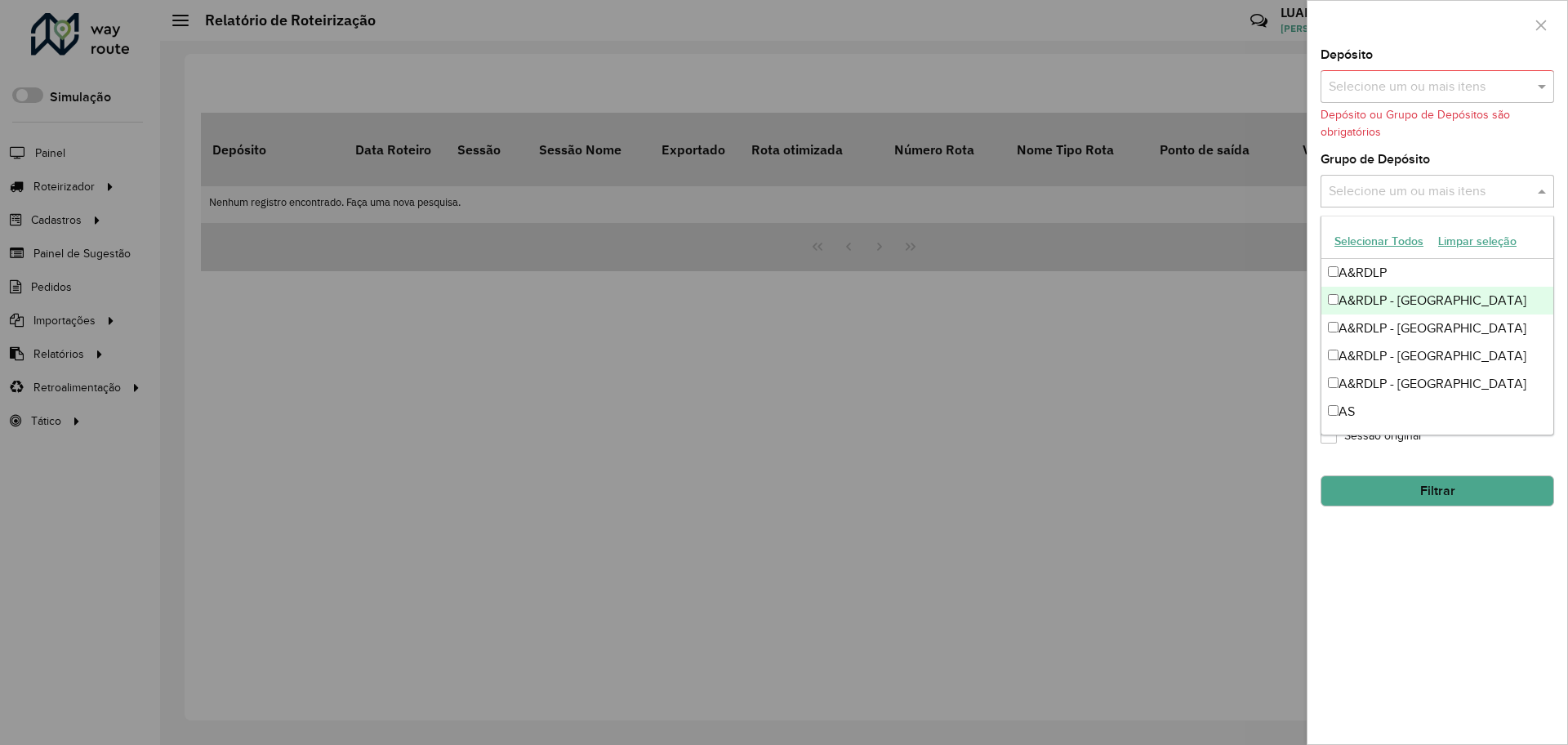
click at [1350, 306] on div "A&RDLP - Argentina" at bounding box center [1437, 300] width 232 height 28
click at [1363, 318] on div "A&RDLP - Bolívia" at bounding box center [1437, 328] width 232 height 28
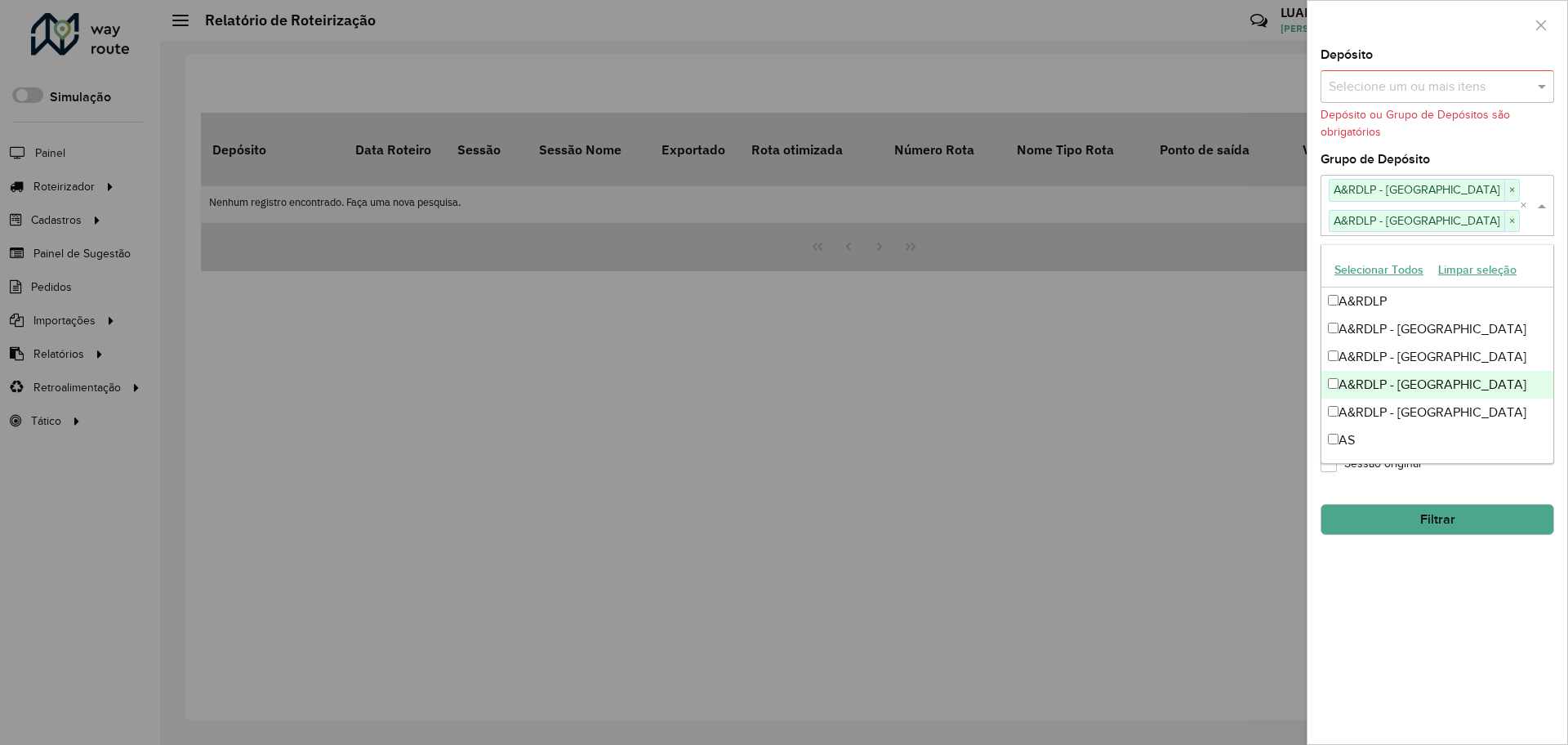
click at [1381, 385] on div "A&RDLP - Paraguai" at bounding box center [1437, 384] width 232 height 28
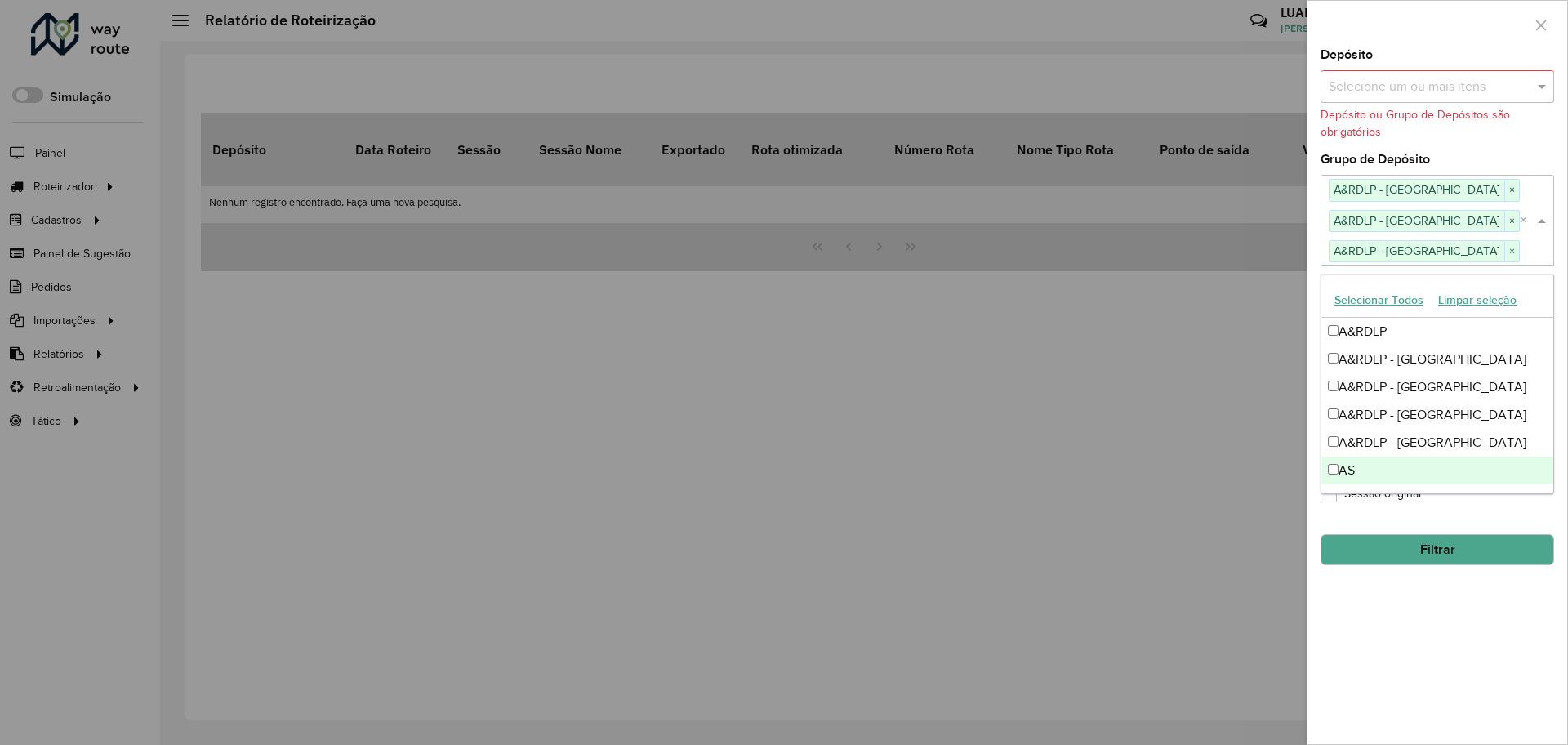
click at [1484, 550] on button "Filtrar" at bounding box center [1438, 550] width 233 height 31
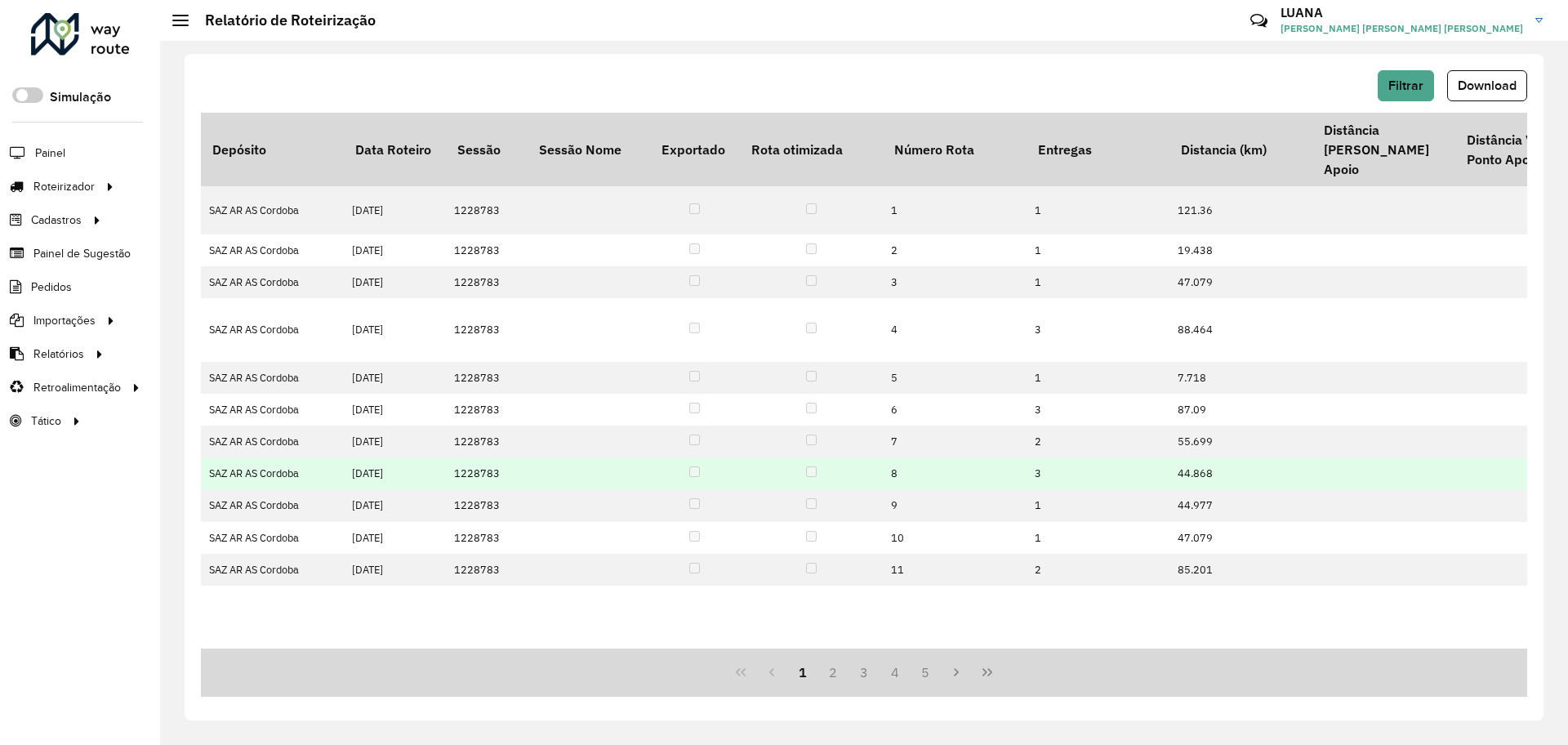
scroll to position [0, 3922]
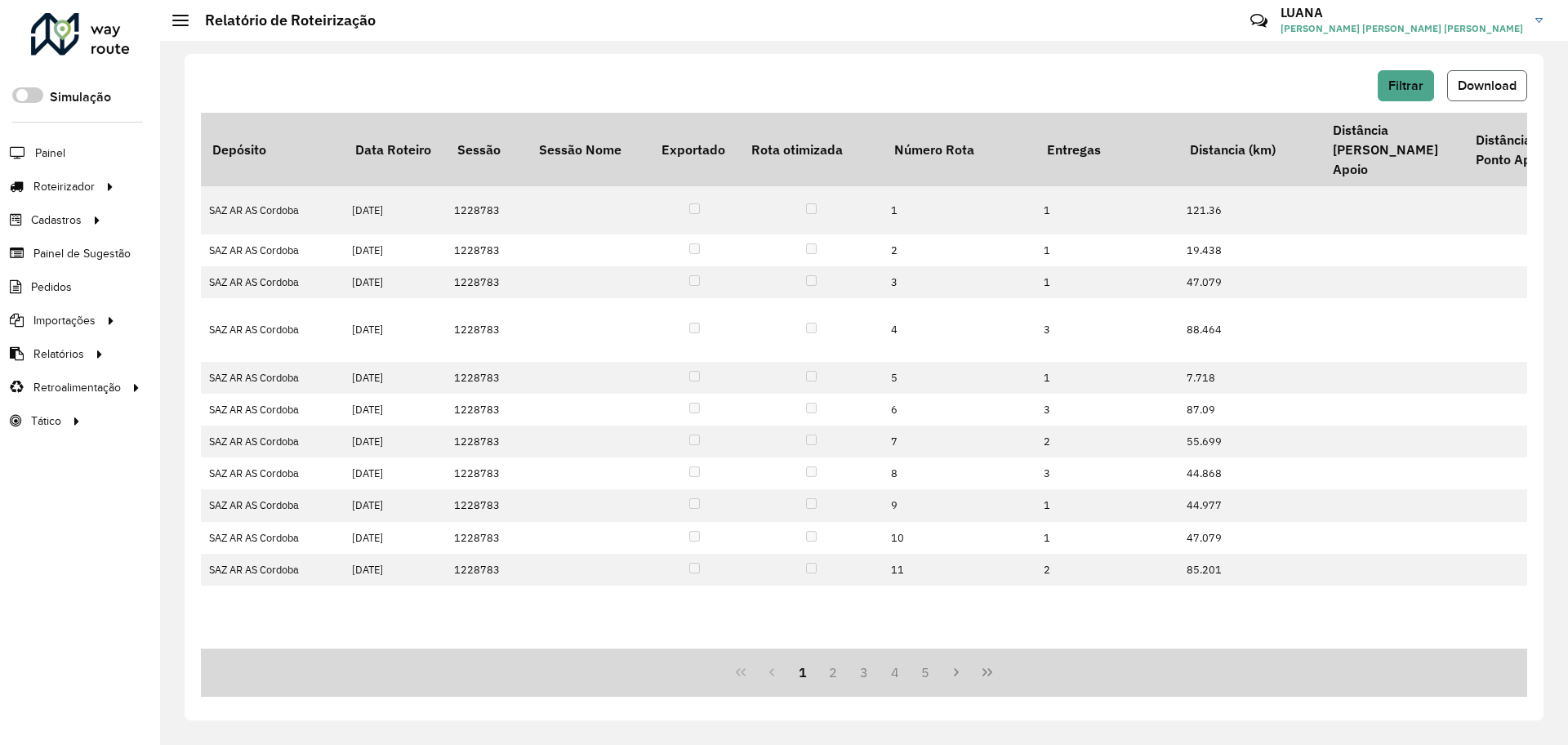
click at [1485, 90] on button "Download" at bounding box center [1487, 85] width 80 height 31
click at [1411, 89] on span "Filtrar" at bounding box center [1405, 85] width 35 height 14
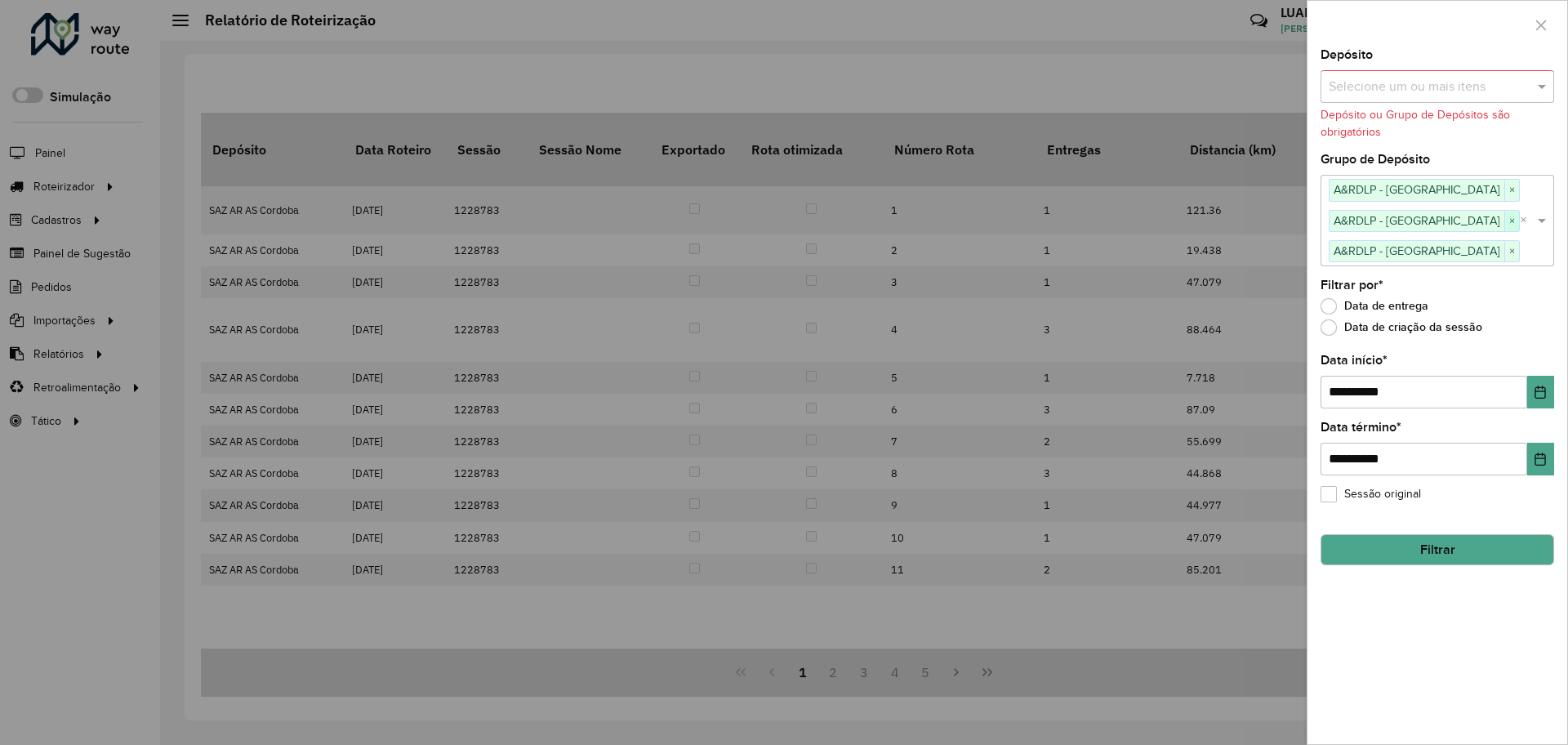
click at [1504, 222] on span "×" at bounding box center [1511, 221] width 14 height 20
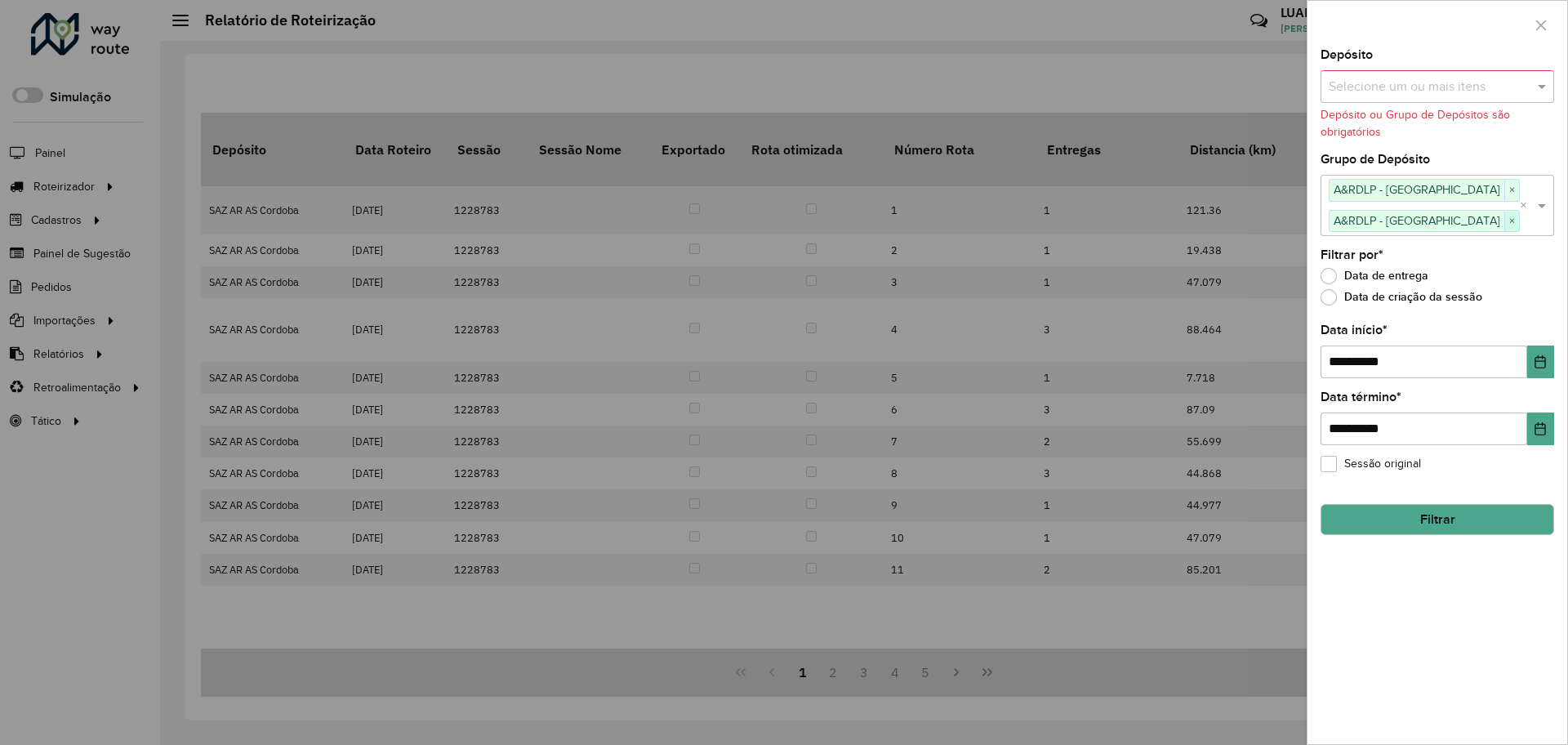
click at [1504, 220] on span "×" at bounding box center [1511, 221] width 14 height 20
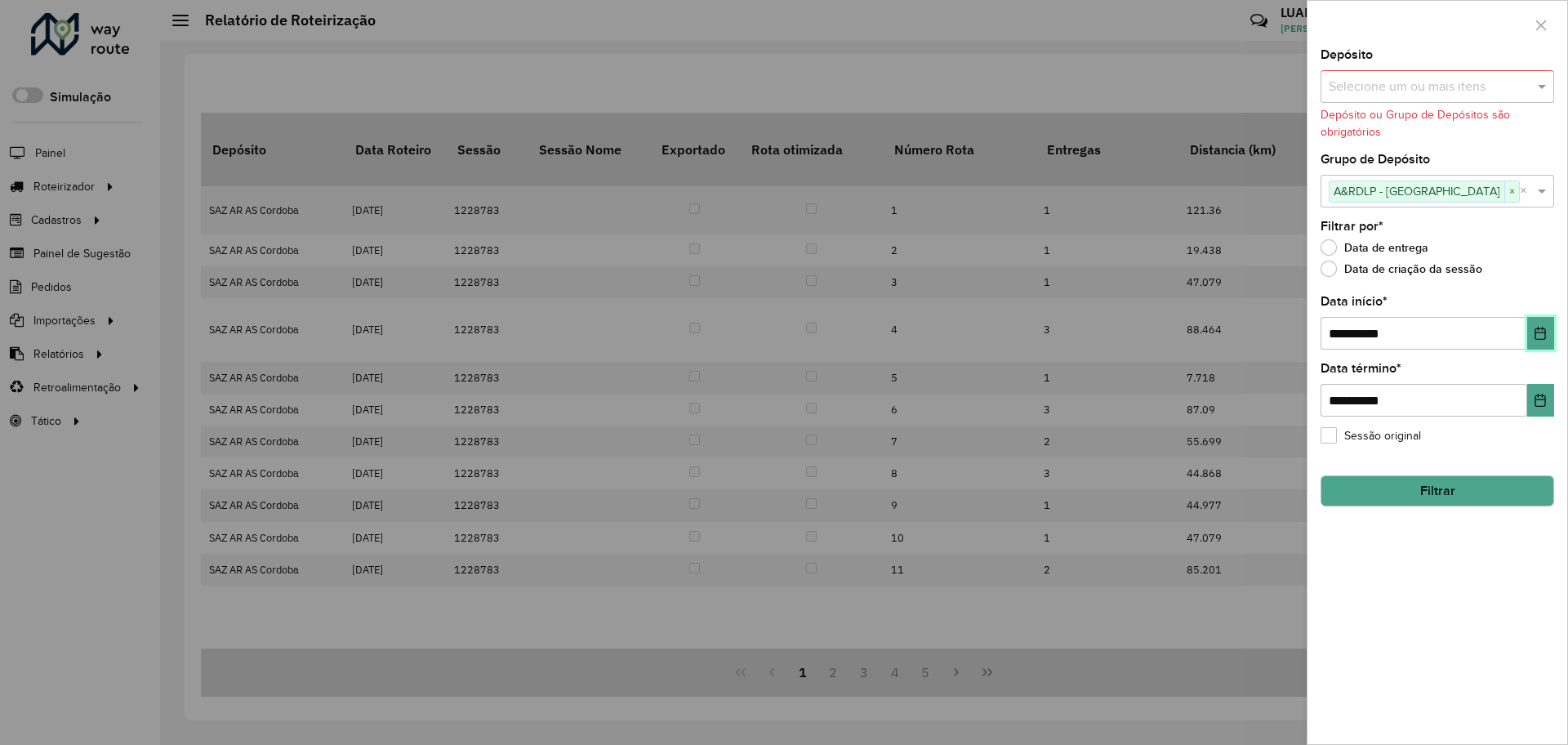
click at [1542, 344] on button "Choose Date" at bounding box center [1541, 333] width 27 height 32
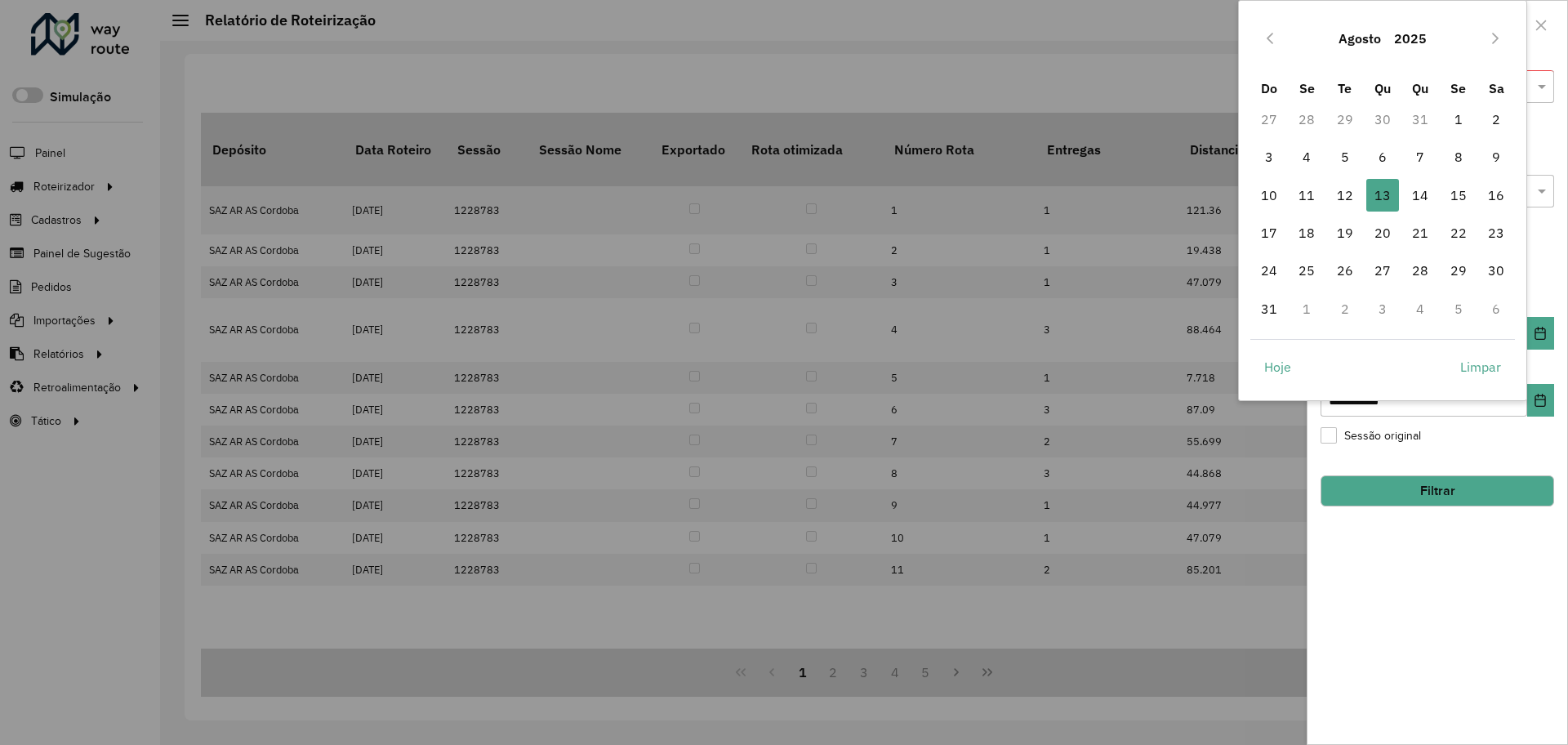
click at [1271, 42] on icon "Previous Month" at bounding box center [1269, 38] width 13 height 13
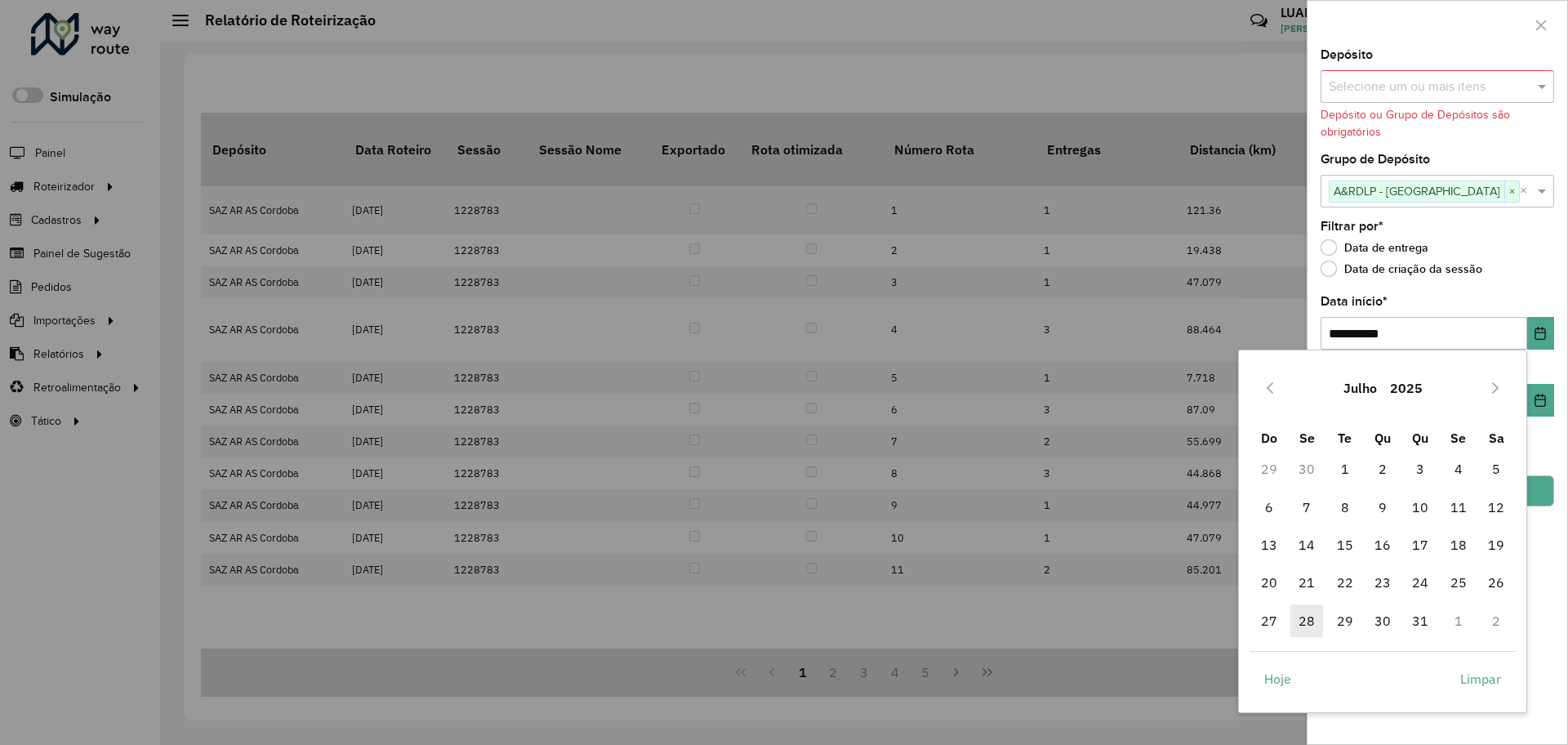
click at [1312, 621] on span "28" at bounding box center [1306, 621] width 32 height 32
type input "**********"
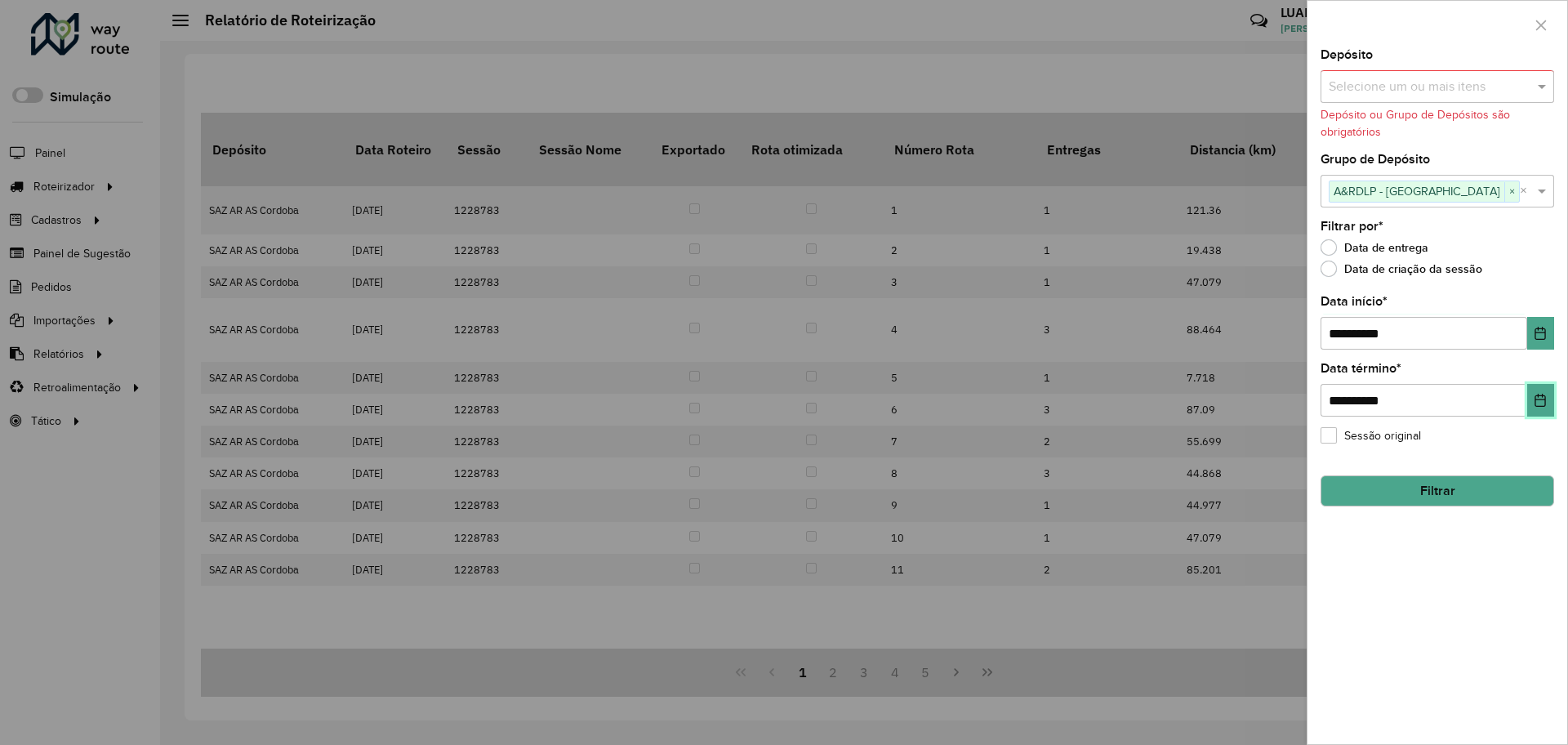
click at [1532, 413] on button "Choose Date" at bounding box center [1541, 400] width 27 height 32
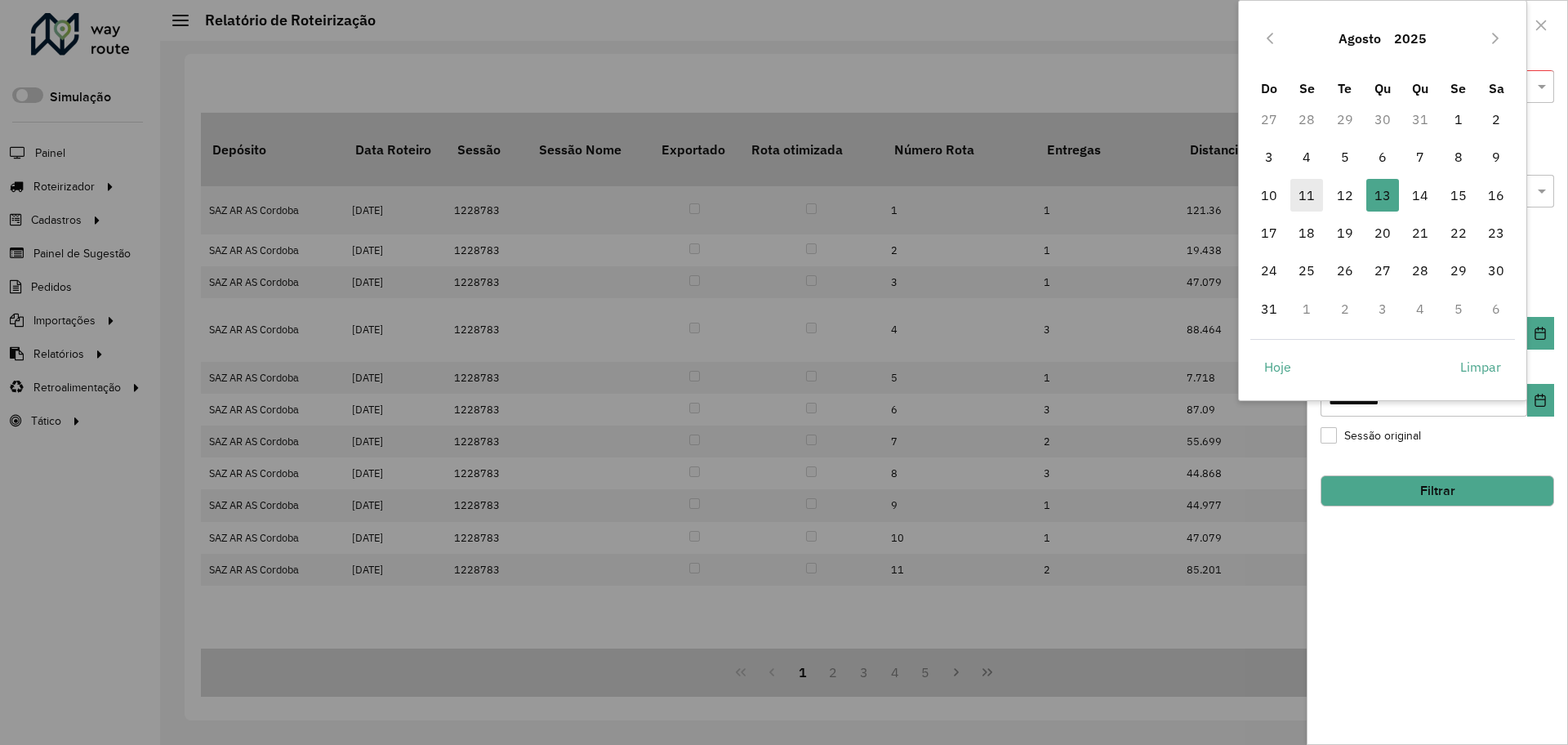
click at [1295, 205] on span "11" at bounding box center [1306, 195] width 32 height 32
type input "**********"
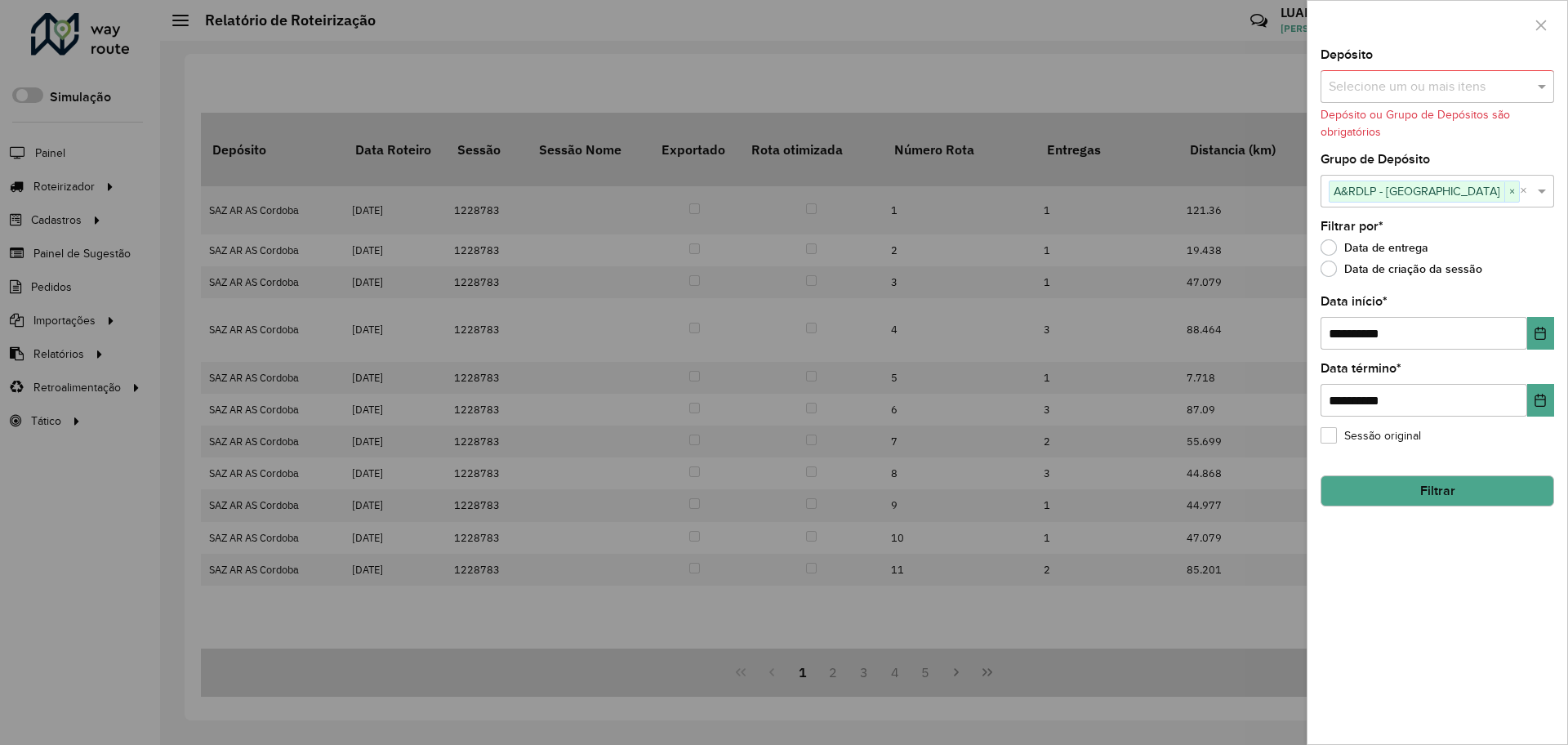
click at [1433, 488] on button "Filtrar" at bounding box center [1438, 491] width 233 height 31
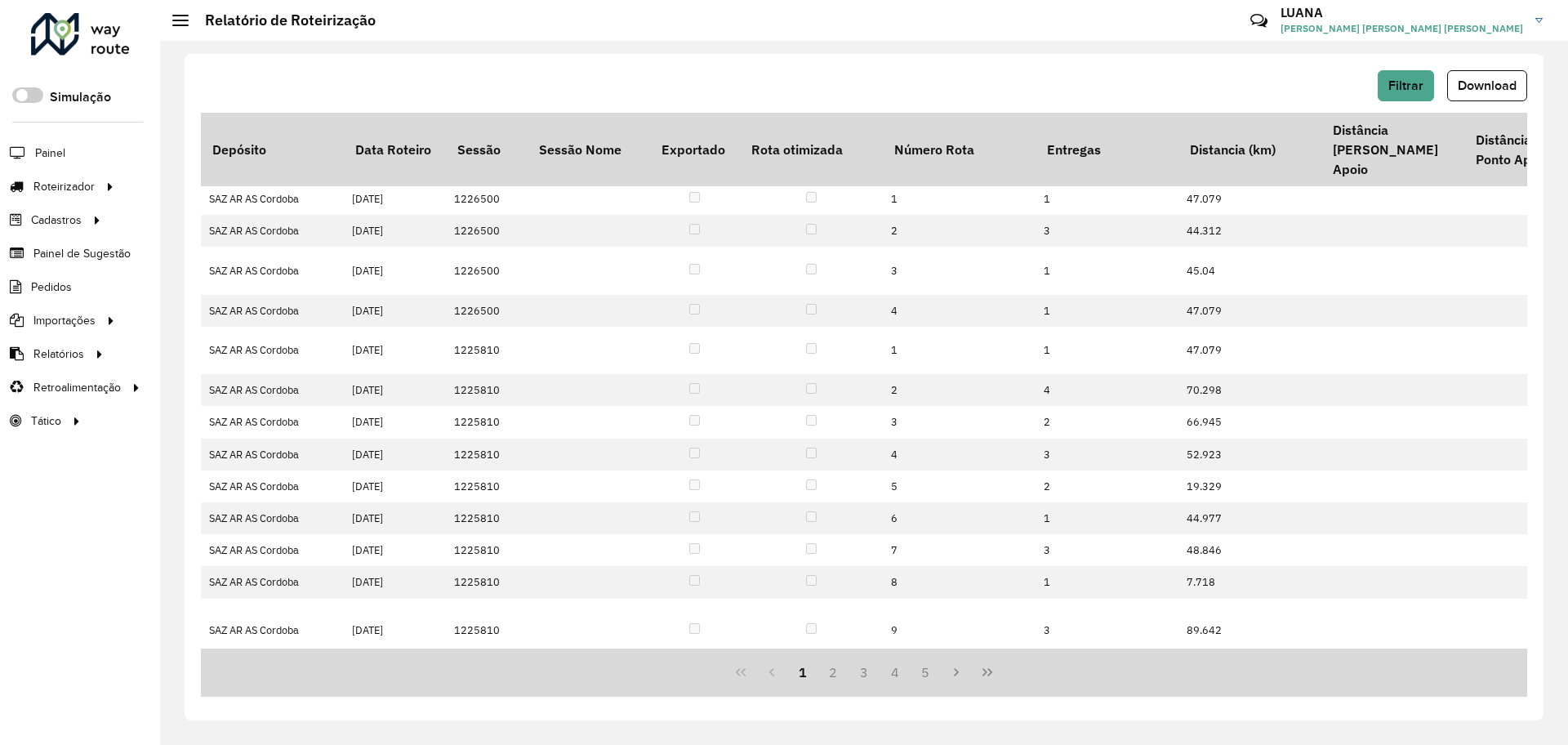
drag, startPoint x: 1024, startPoint y: 643, endPoint x: 982, endPoint y: 641, distance: 42.0
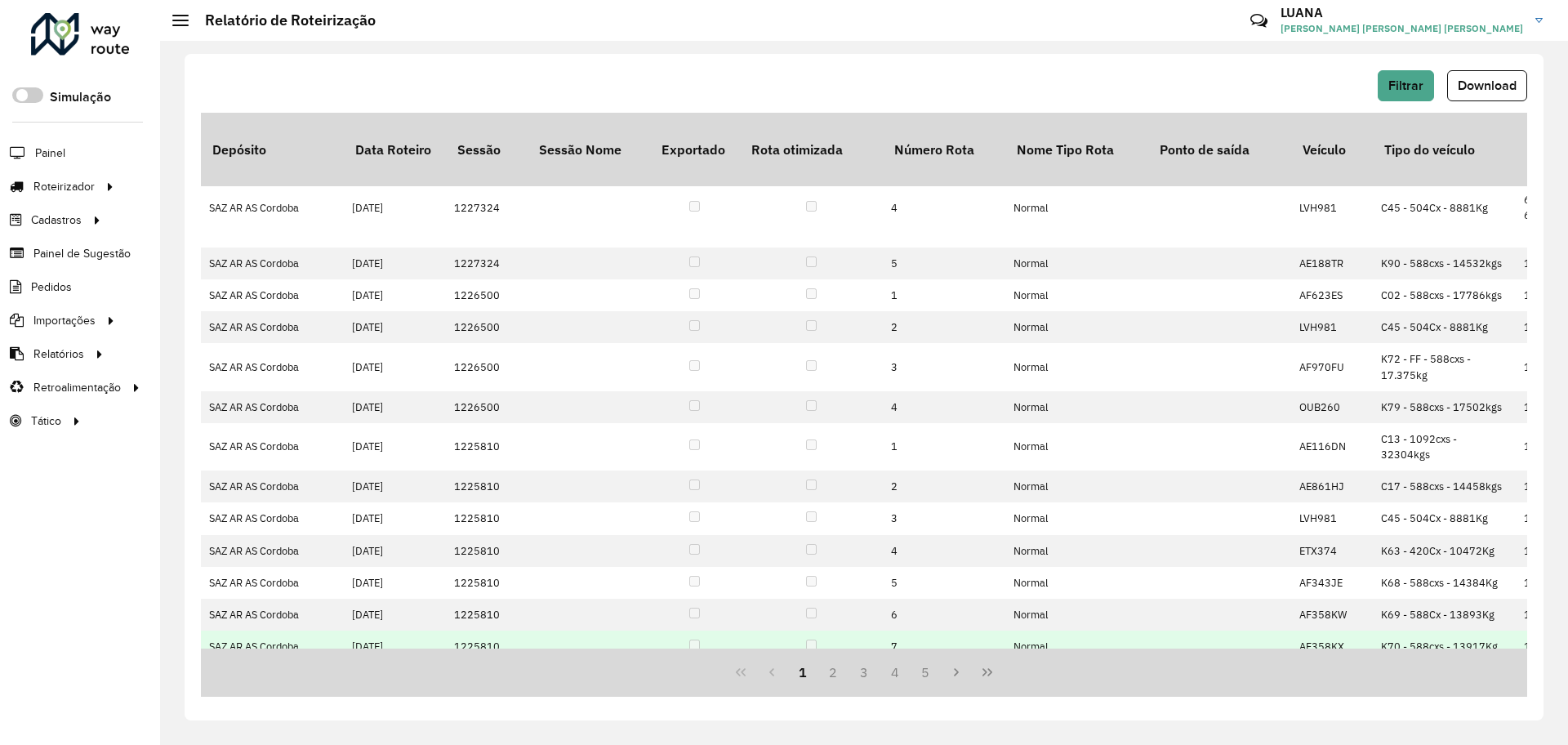
scroll to position [0, 0]
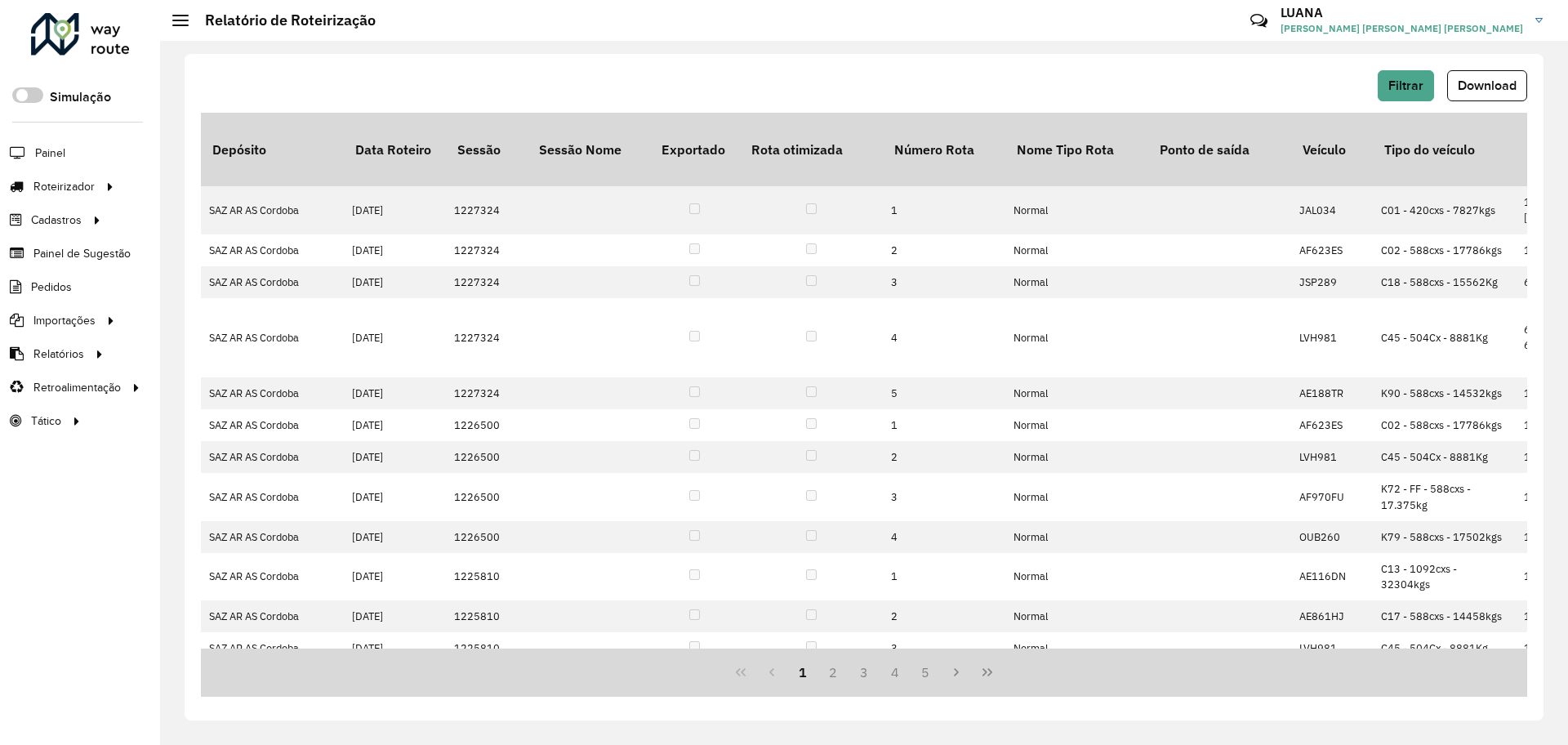
click at [675, 94] on div "Filtrar Download" at bounding box center [864, 85] width 1326 height 31
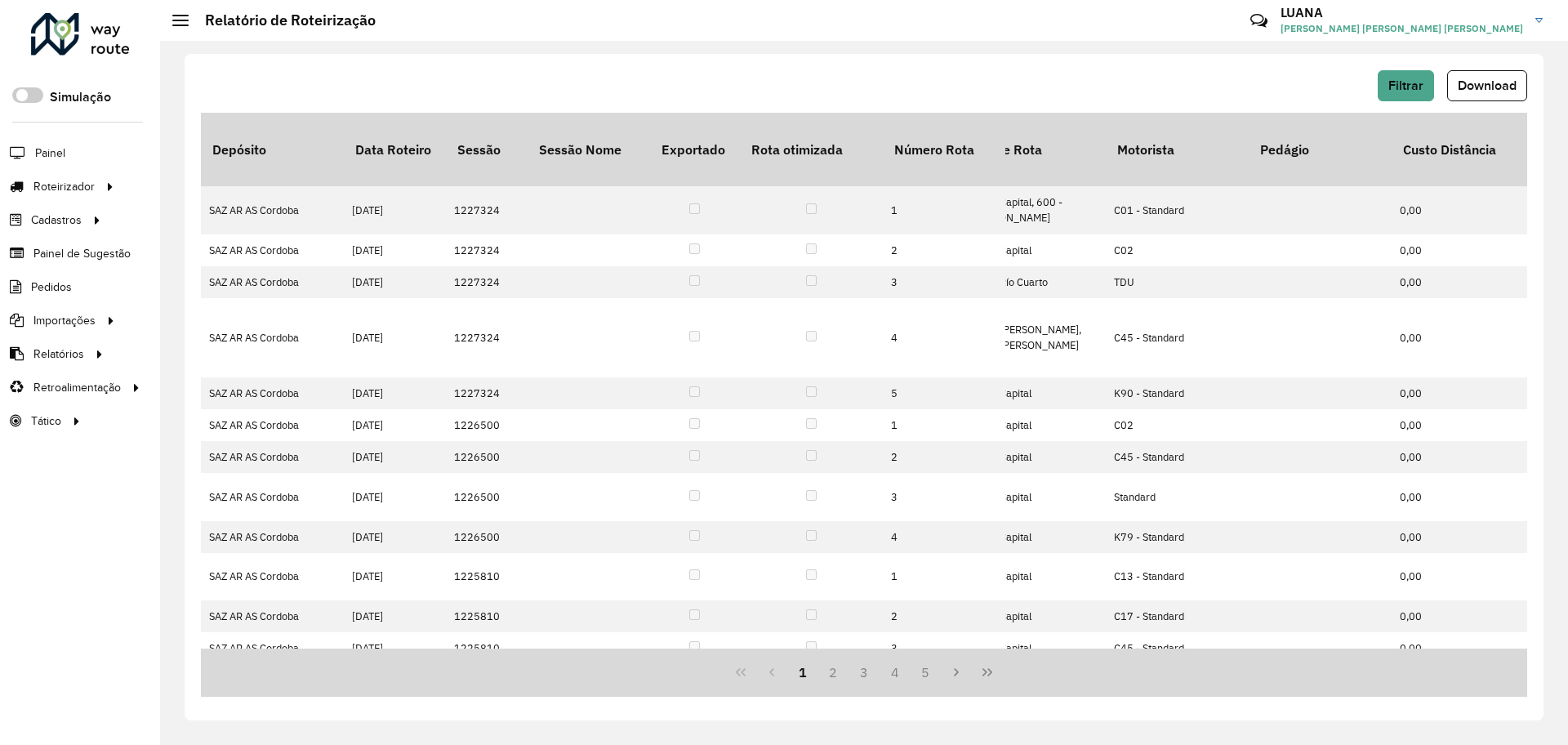
scroll to position [0, 581]
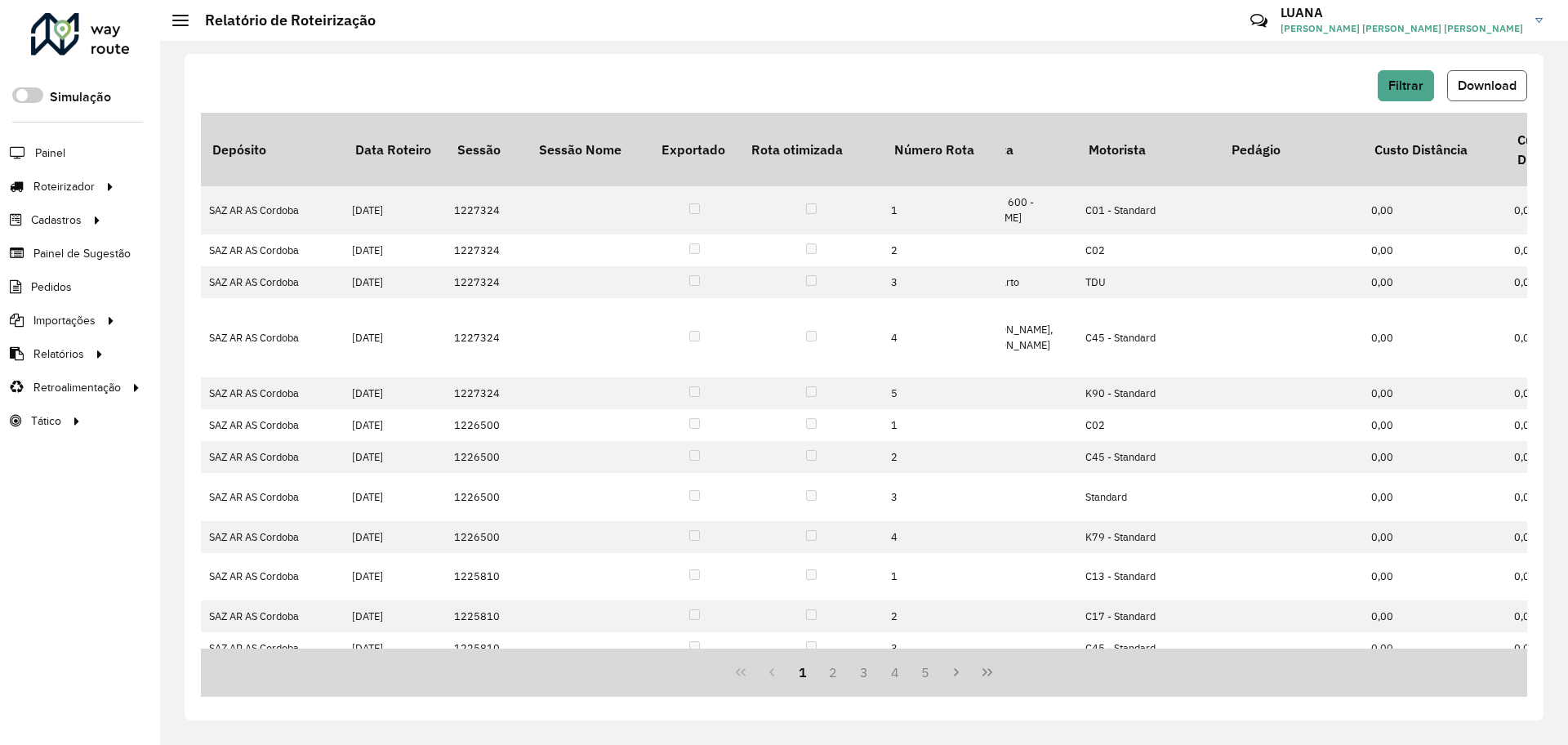
click at [1500, 80] on span "Download" at bounding box center [1487, 85] width 59 height 14
